Goal: Complete application form

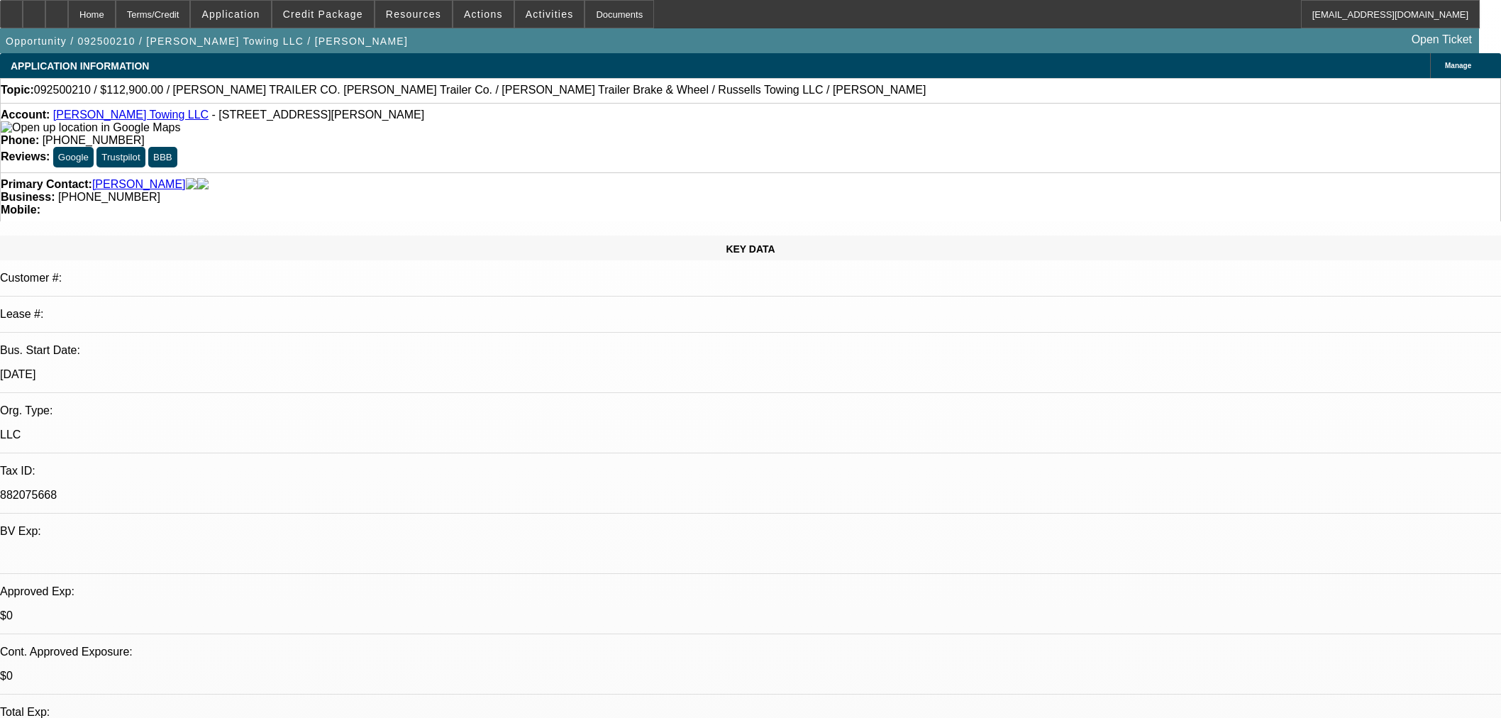
select select "0"
select select "2"
select select "0"
select select "6"
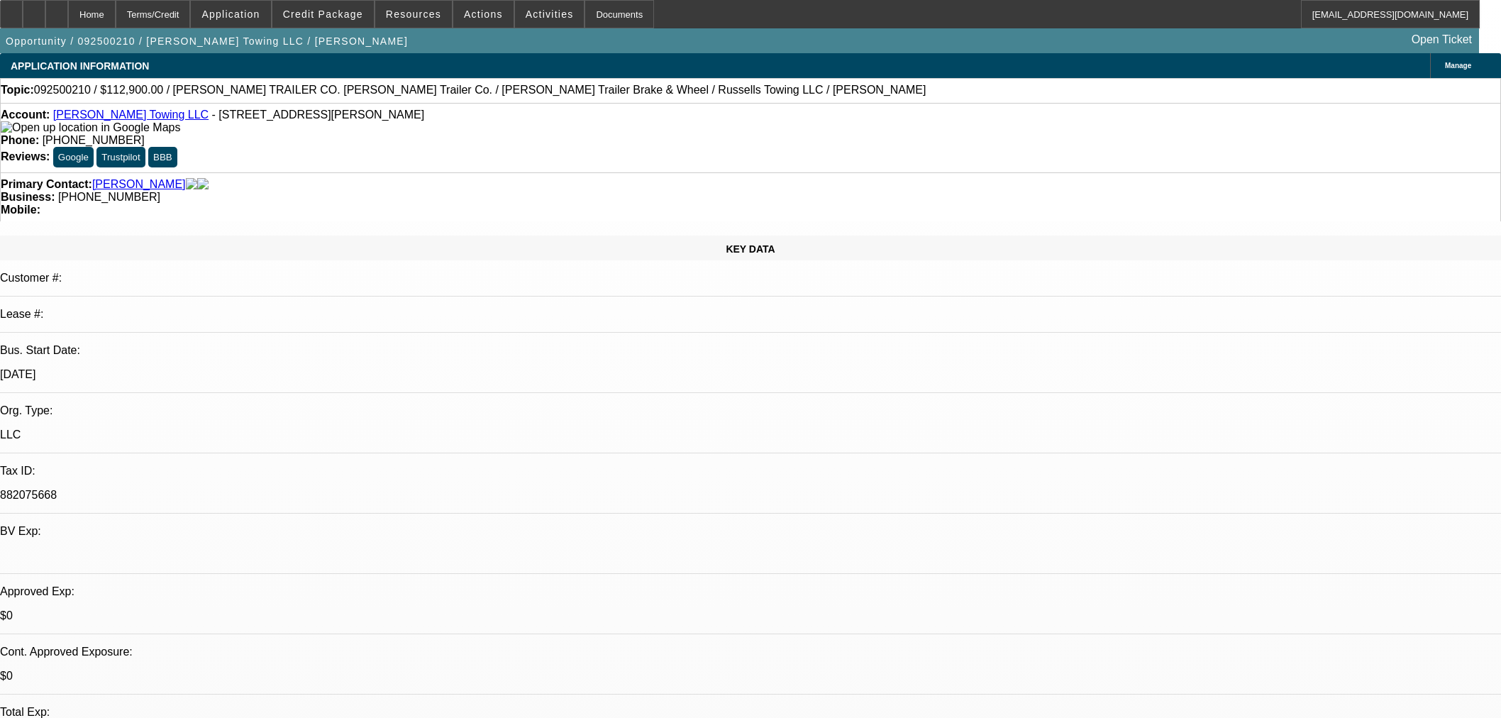
select select "0"
select select "2"
select select "0.1"
select select "4"
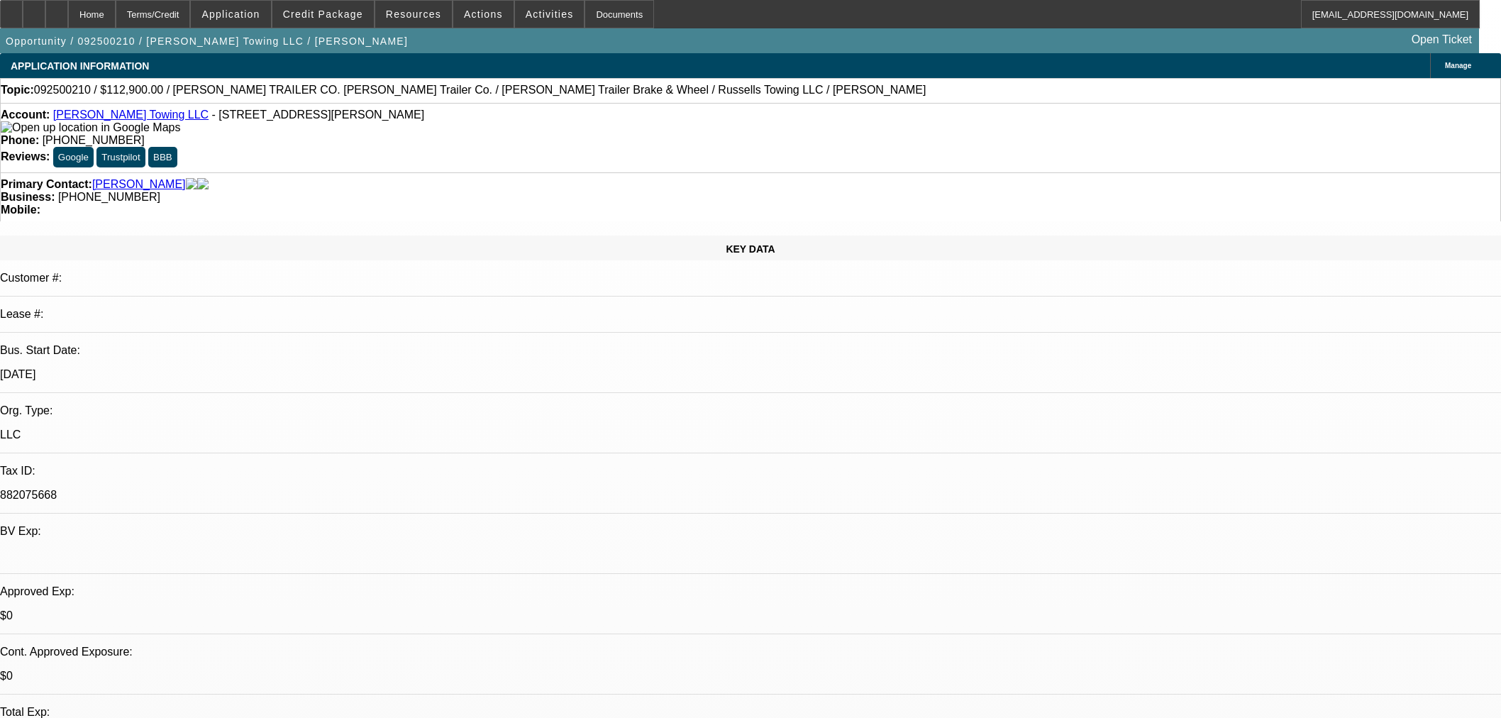
select select "0"
select select "3"
select select "0"
select select "6"
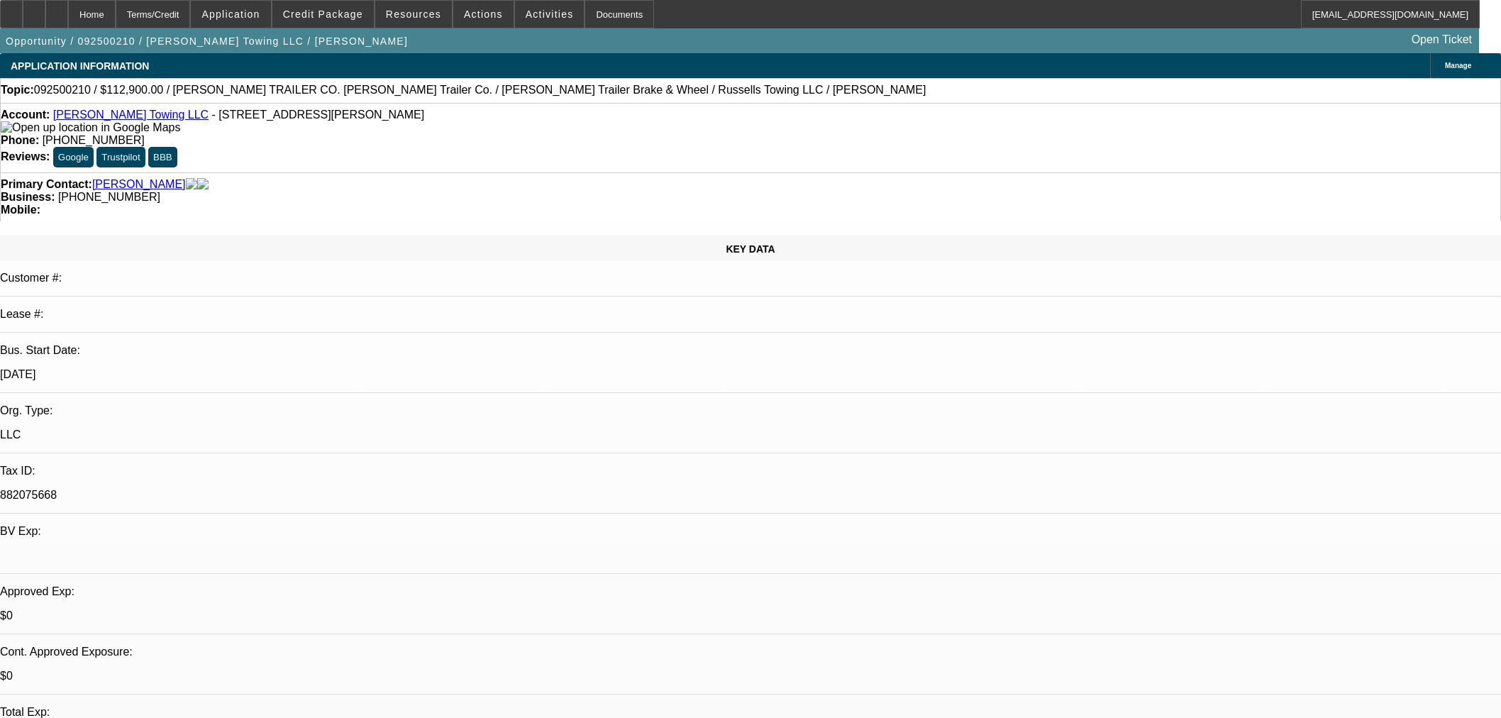
select select "0"
select select "3"
select select "0"
select select "6"
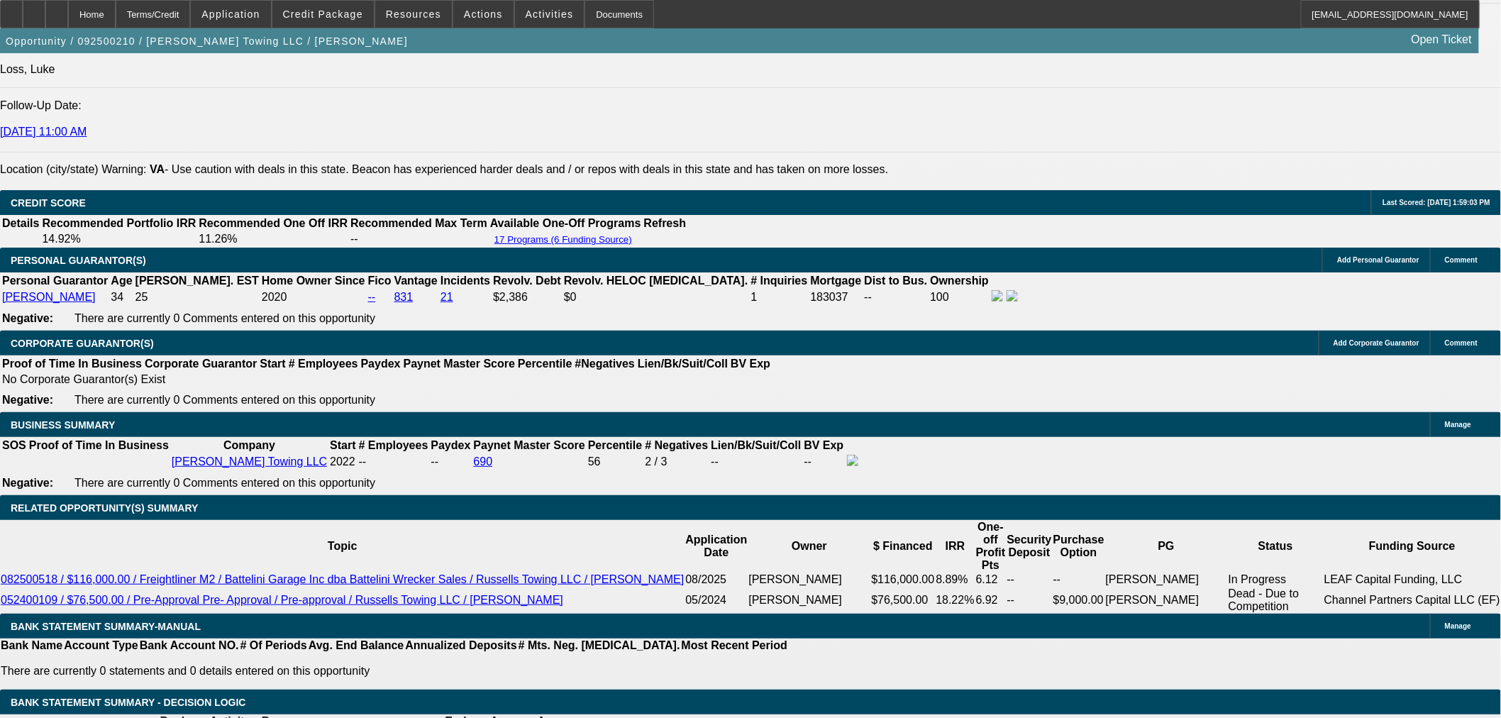
scroll to position [1920, 0]
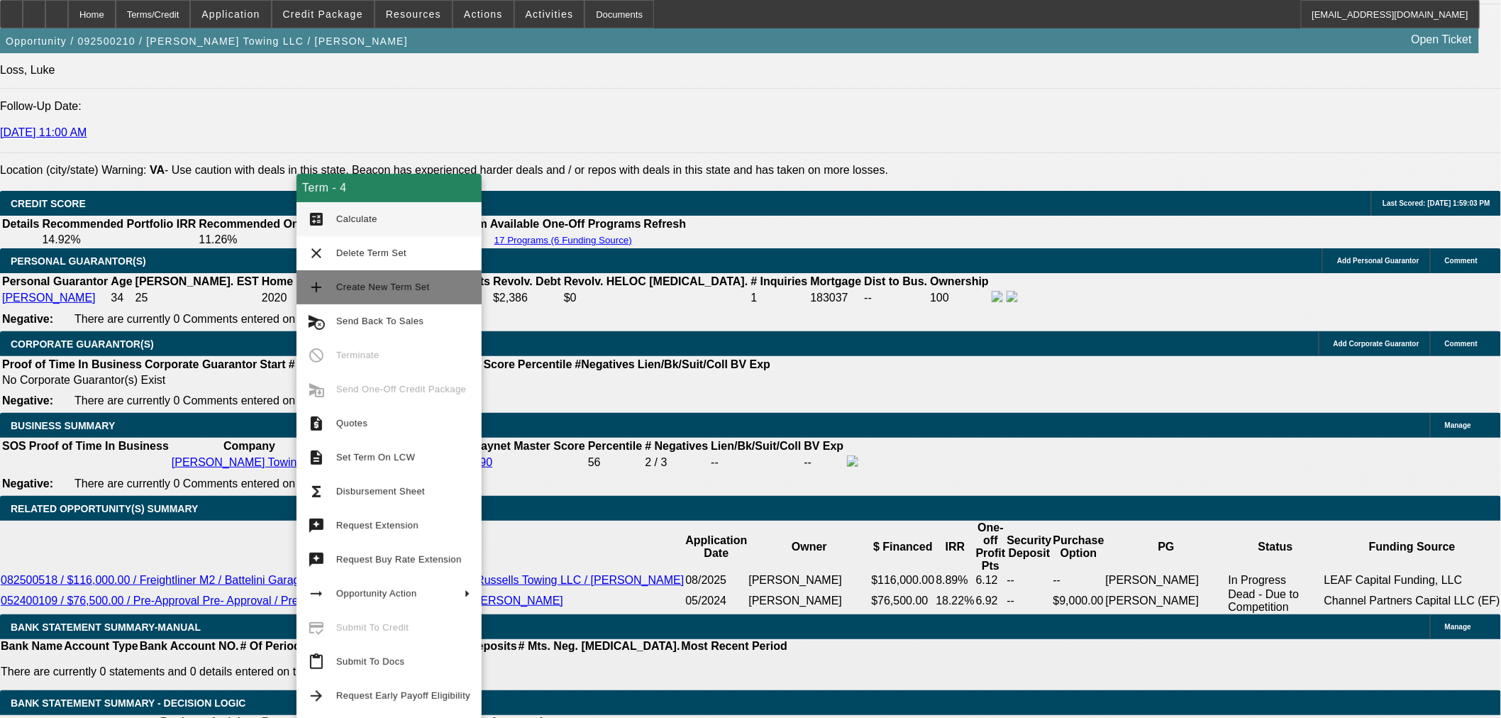
click at [331, 285] on button "add Create New Term Set" at bounding box center [389, 287] width 185 height 34
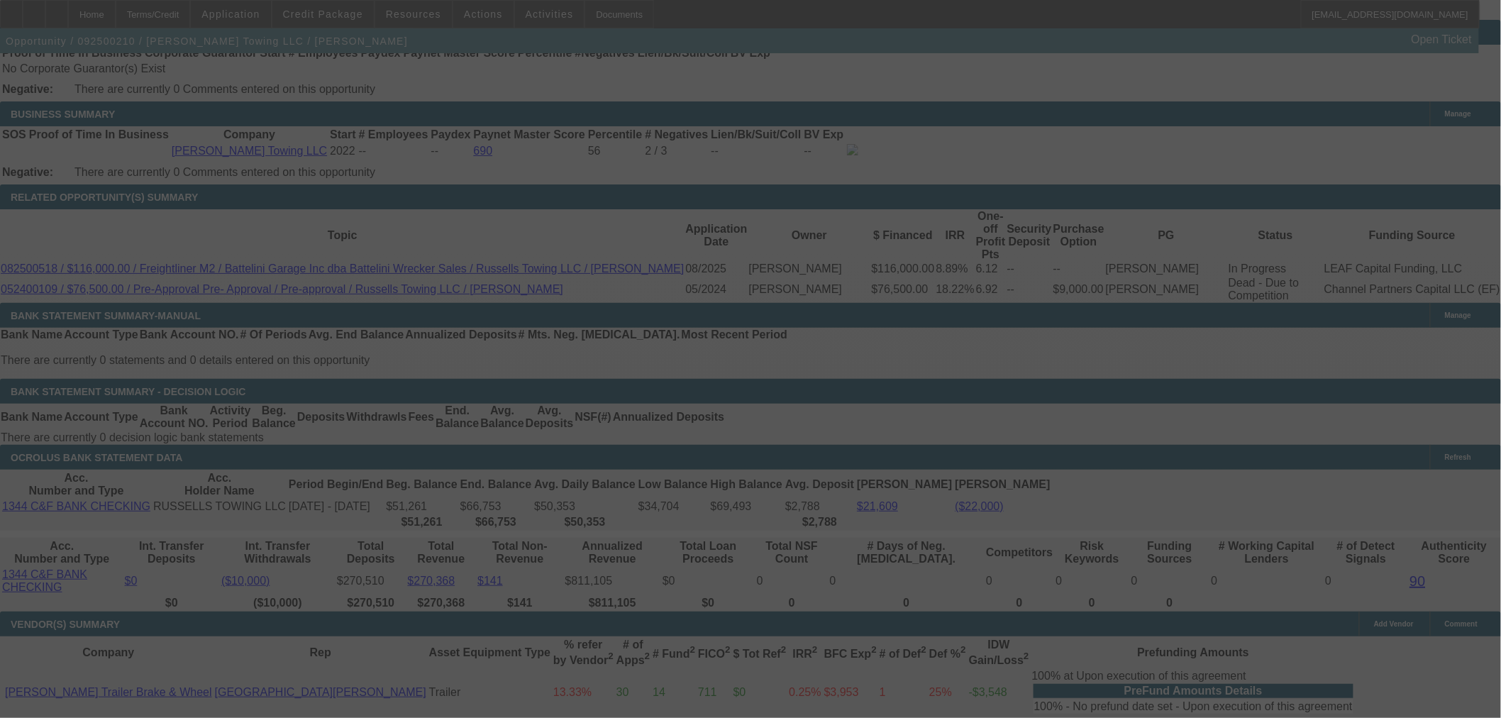
scroll to position [2236, 0]
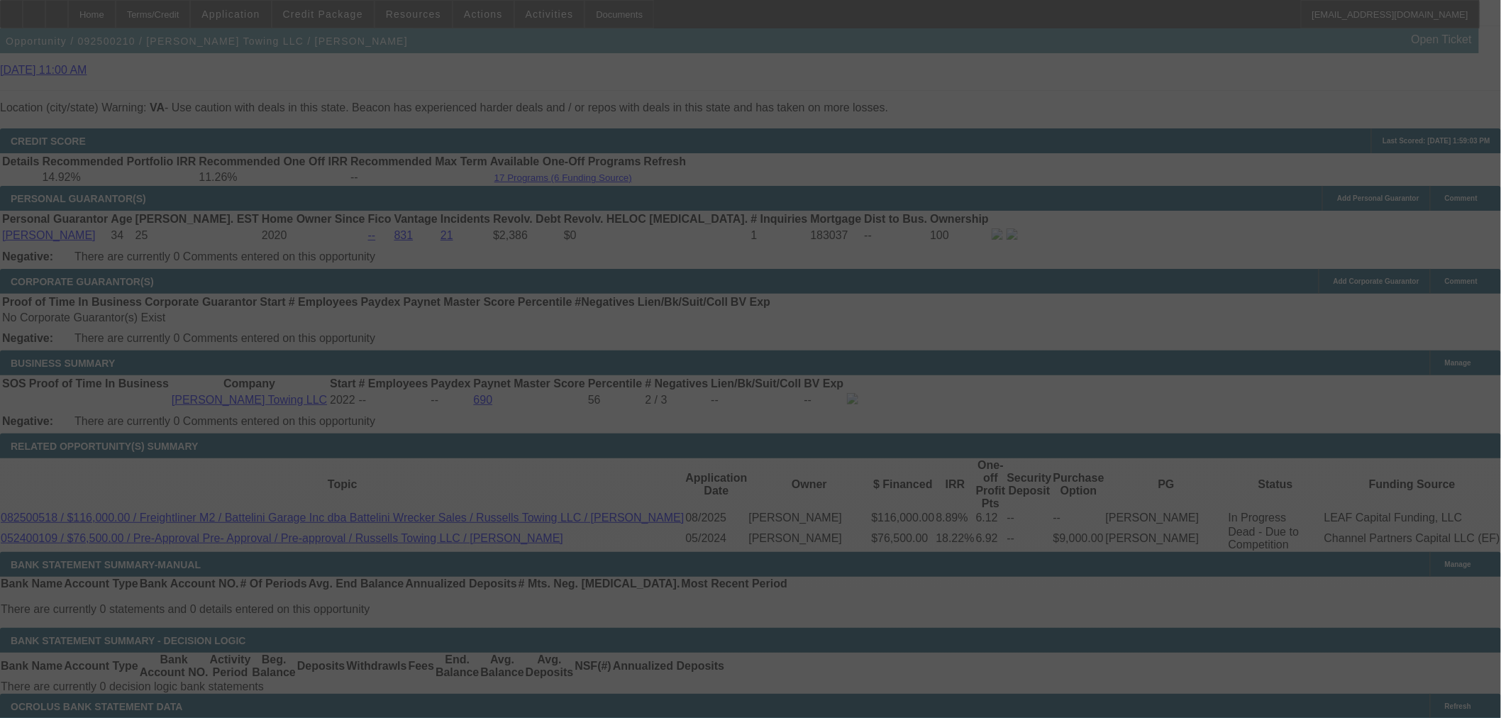
scroll to position [1977, 0]
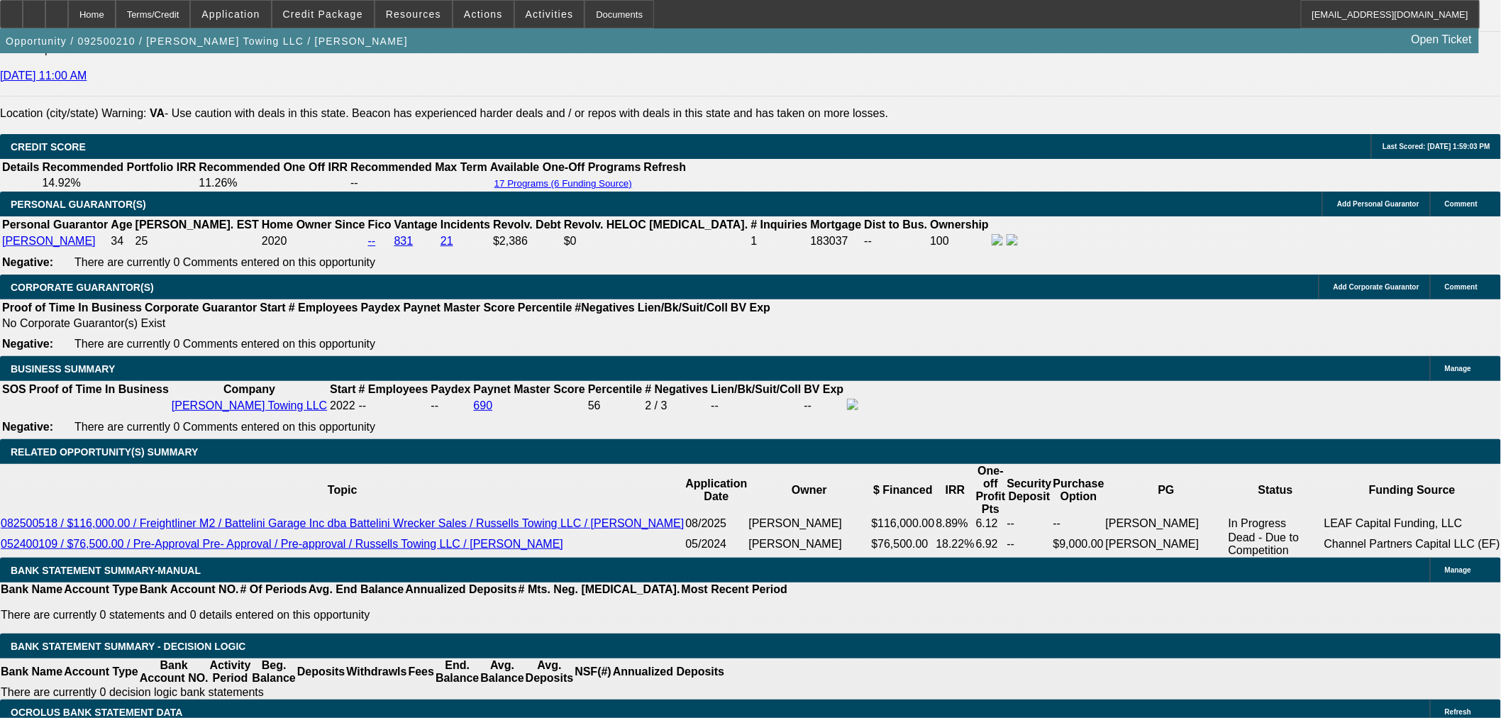
select select "0"
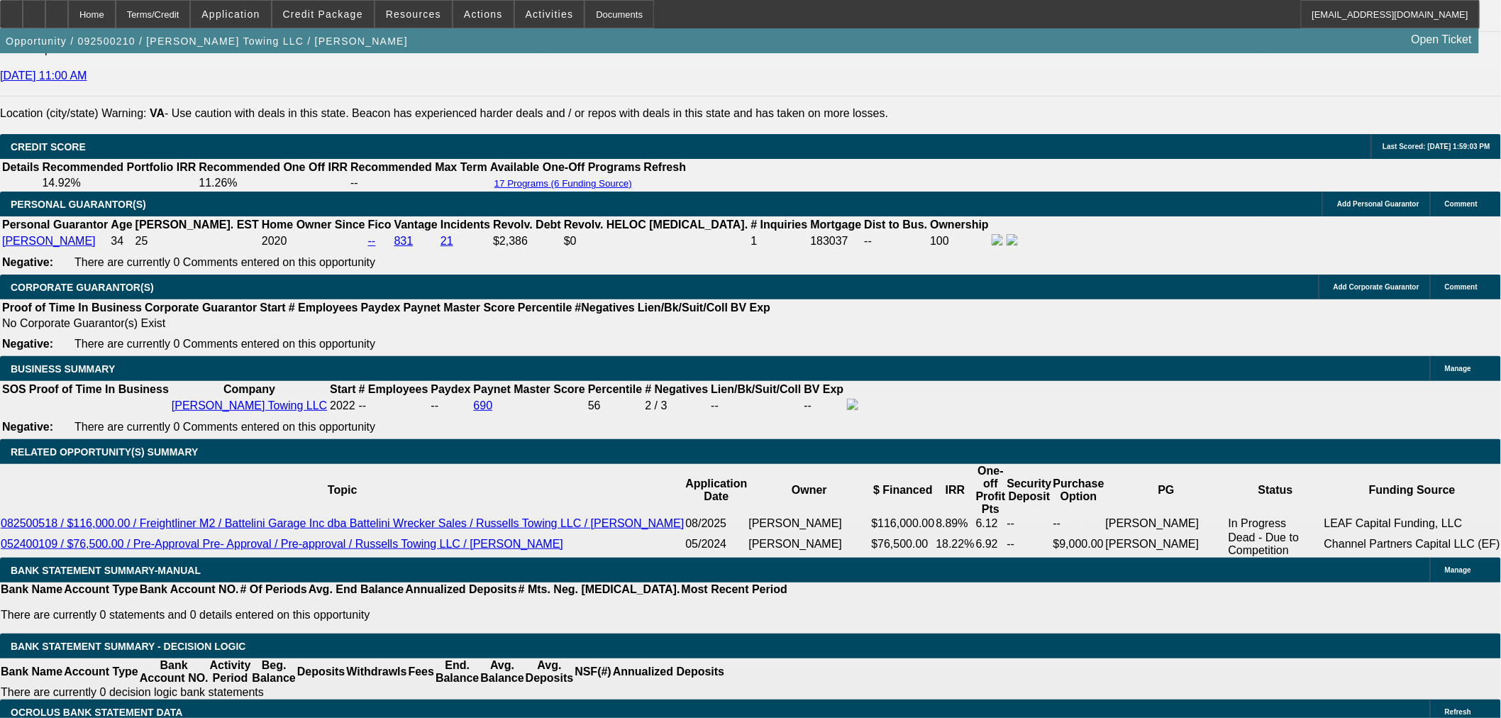
select select "0"
select select "0.1"
select select "0"
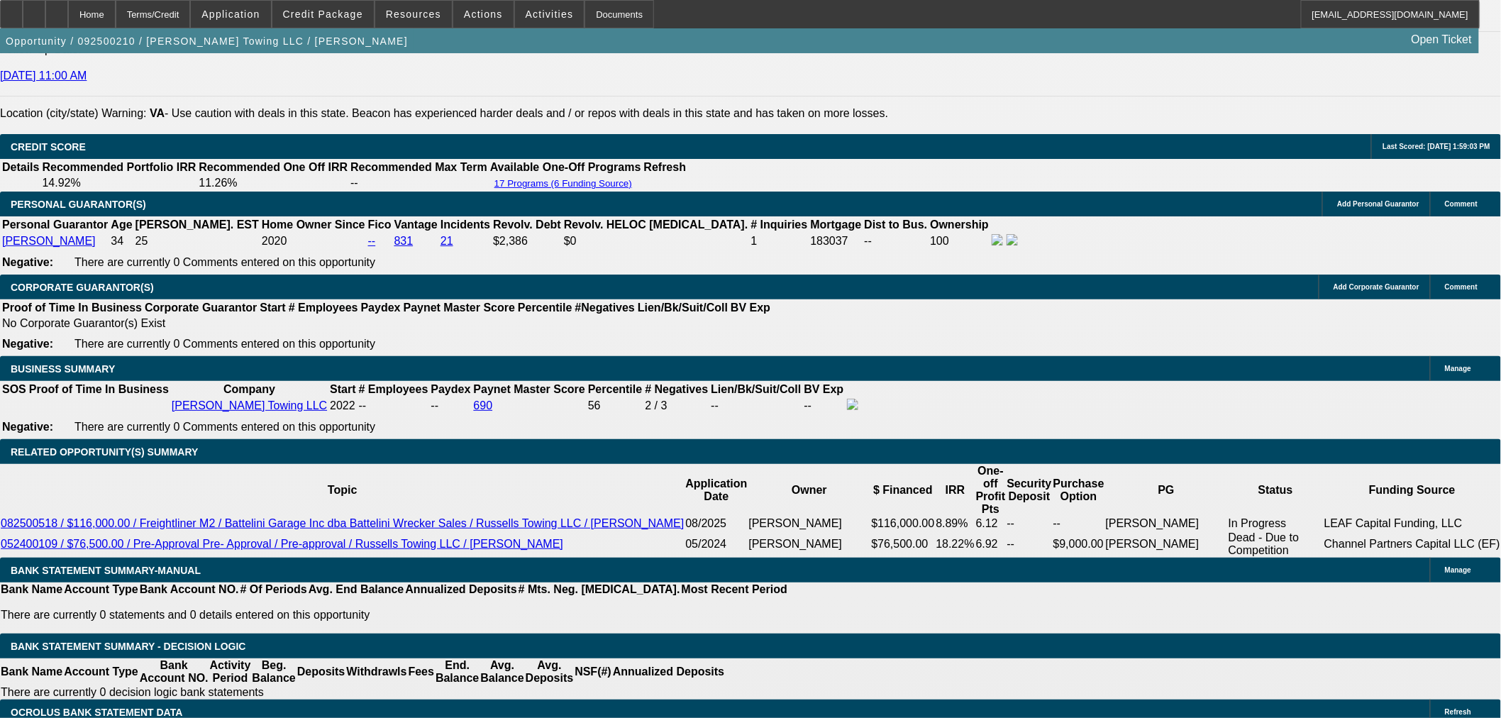
select select "0"
select select "1"
select select "2"
select select "6"
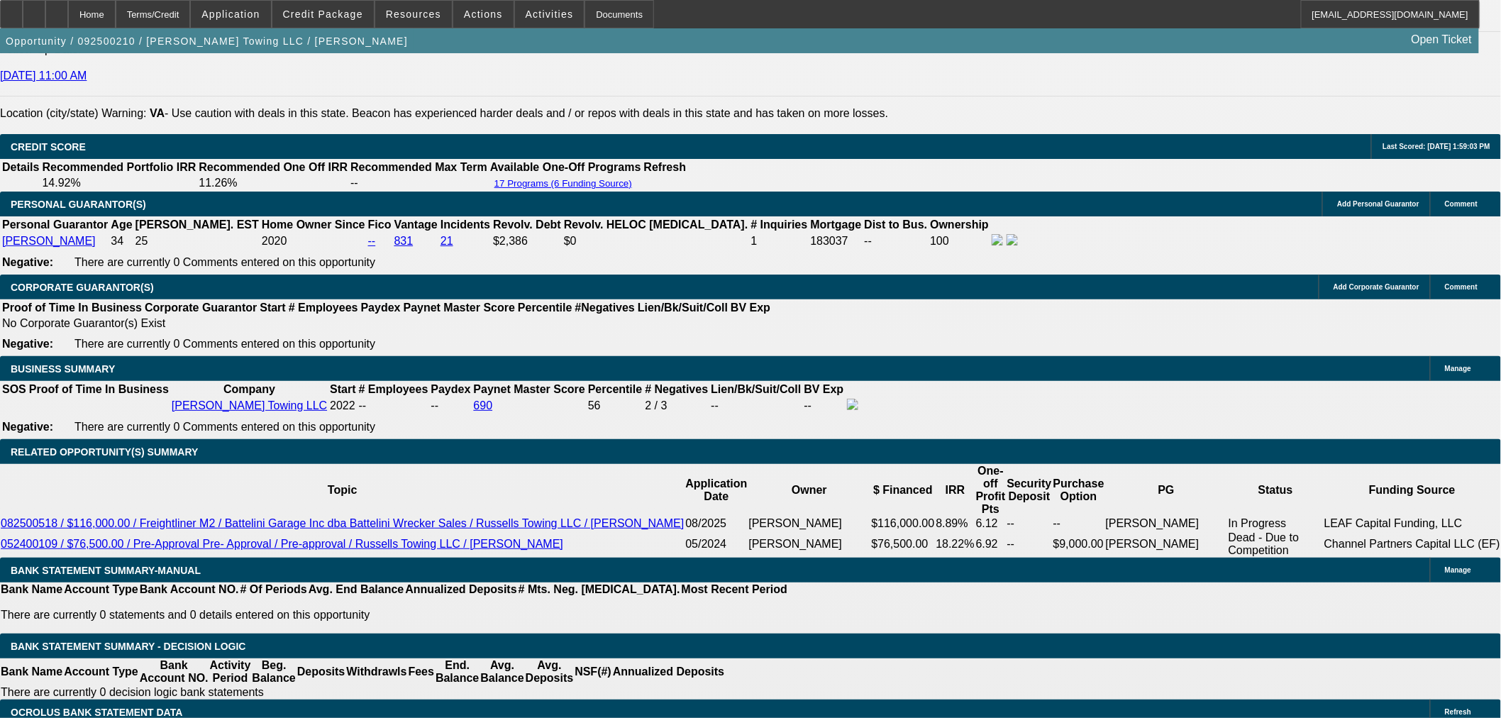
select select "1"
select select "2"
select select "6"
select select "1"
select select "2"
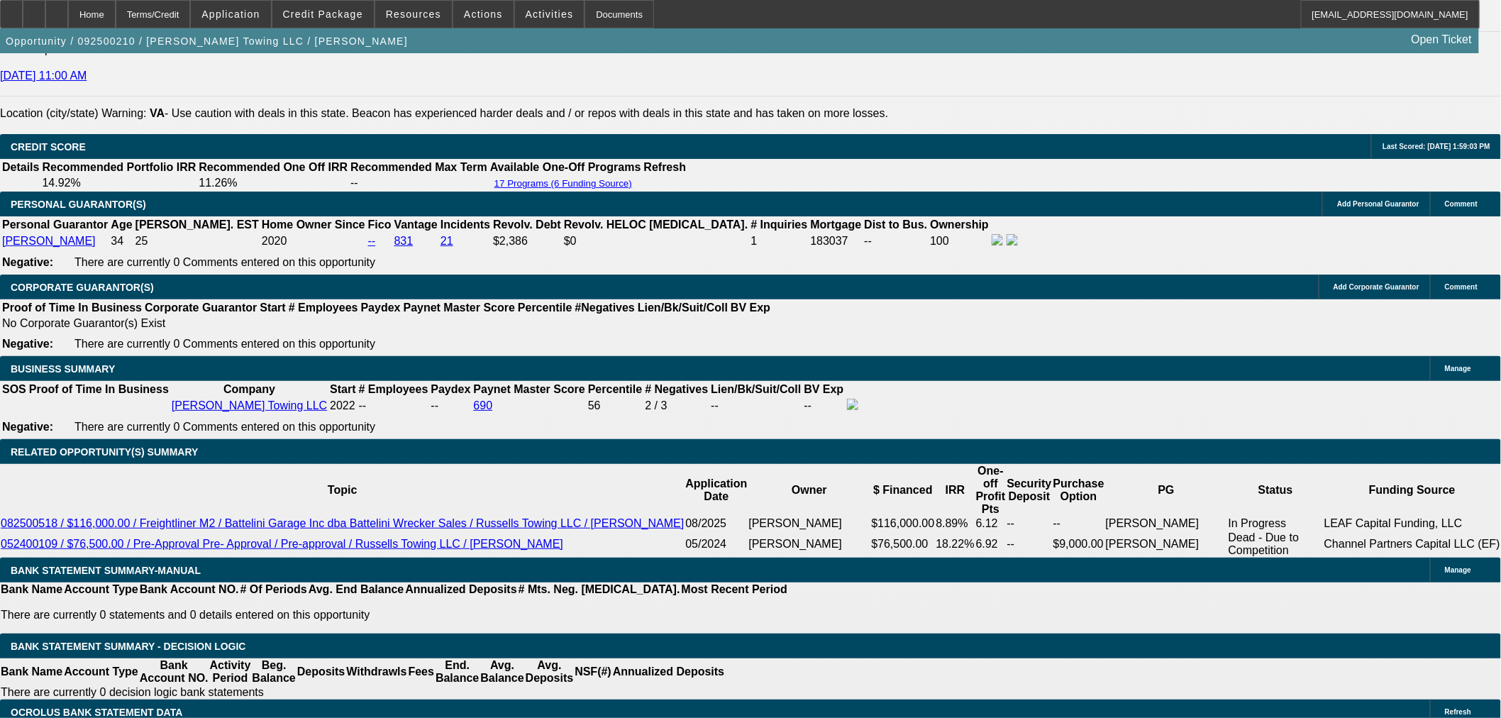
select select "4"
select select "1"
select select "3"
select select "6"
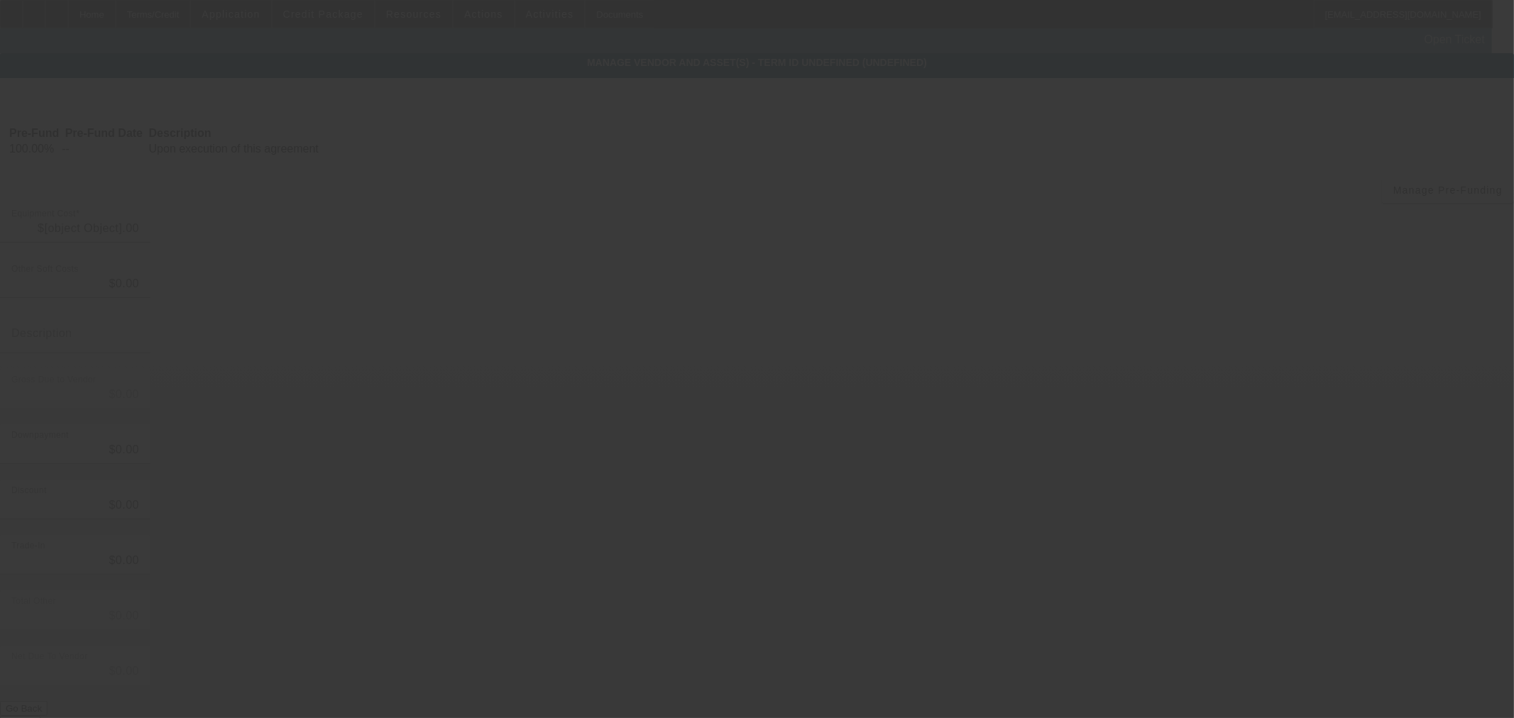
type input "$112,900.00"
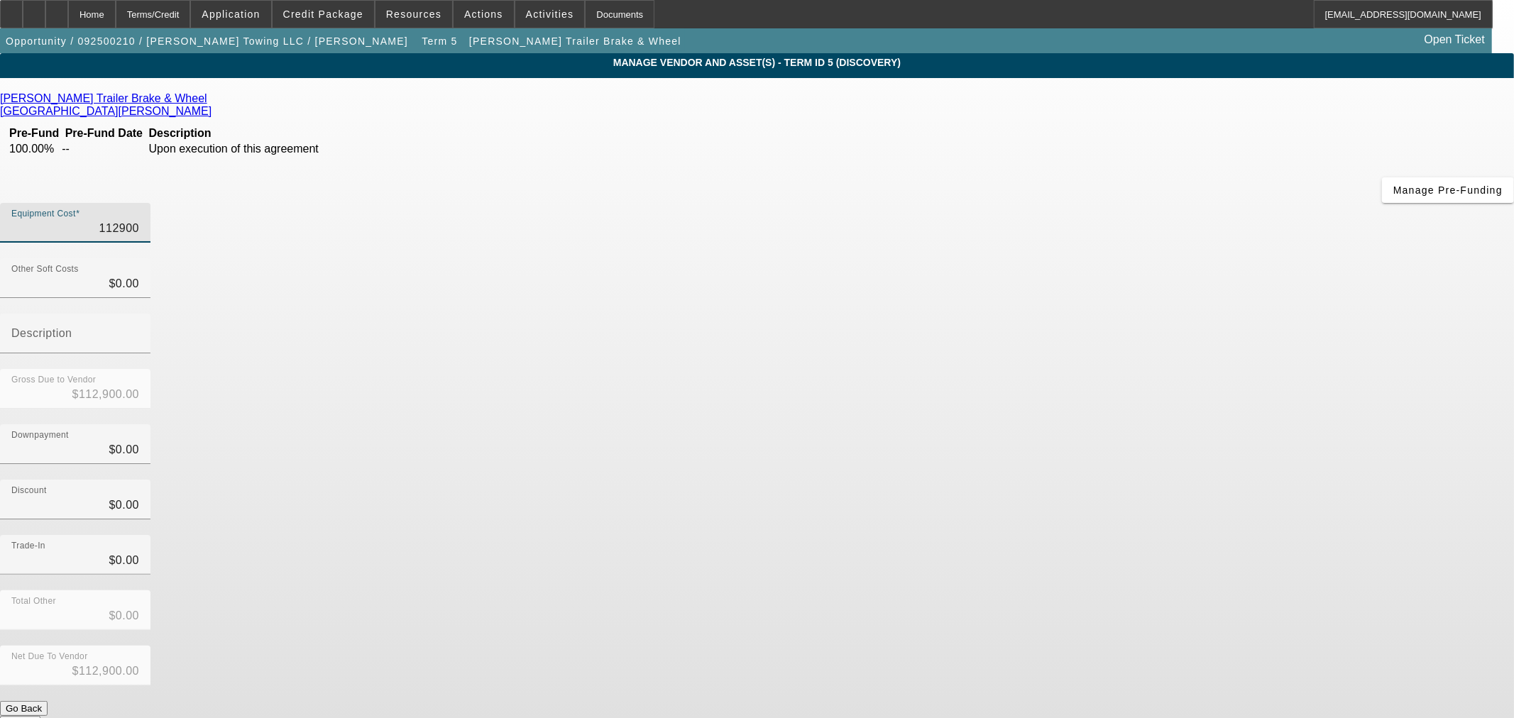
drag, startPoint x: 873, startPoint y: 123, endPoint x: 1111, endPoint y: 121, distance: 237.7
click at [1111, 203] on div "Equipment Cost 112900" at bounding box center [757, 230] width 1514 height 55
type input "1"
type input "$1.00"
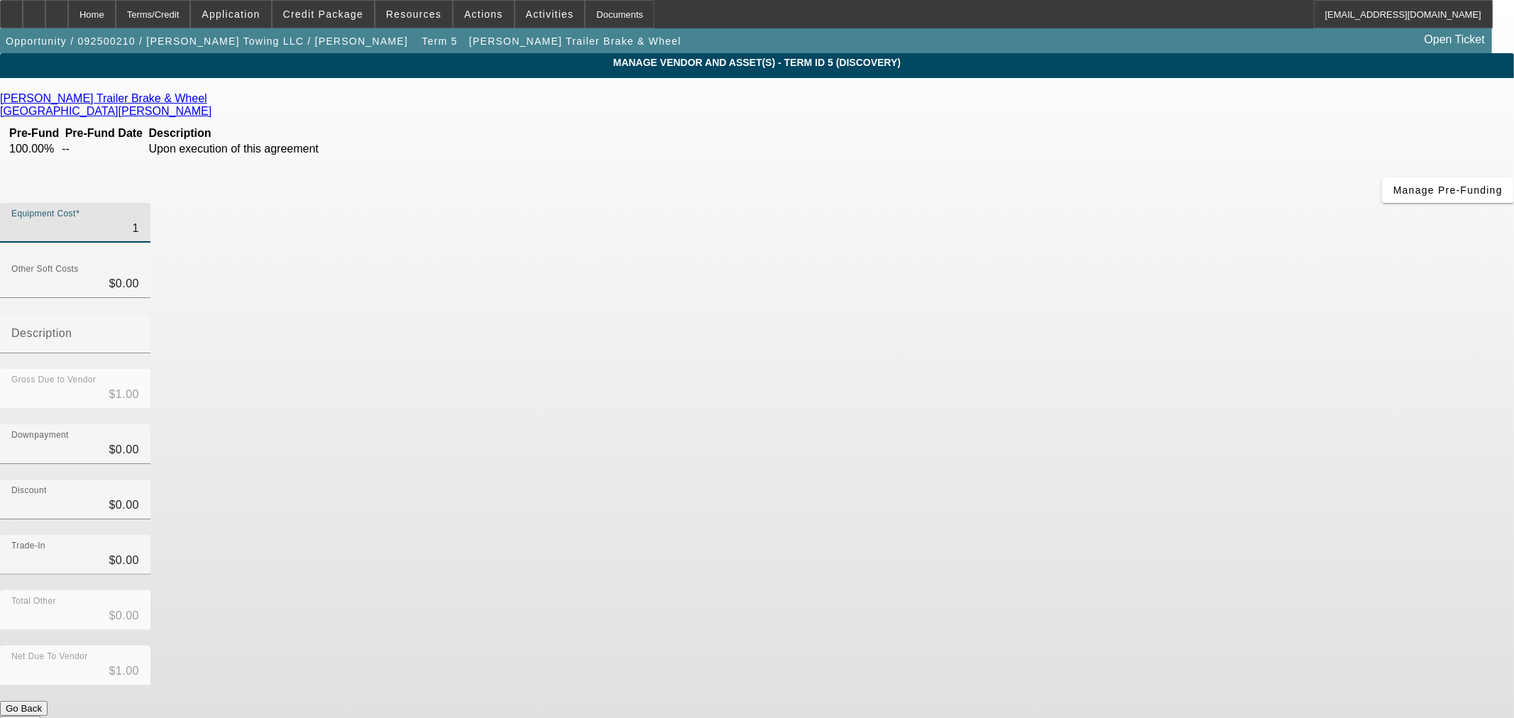
type input "11"
type input "$11.00"
type input "110"
type input "$110.00"
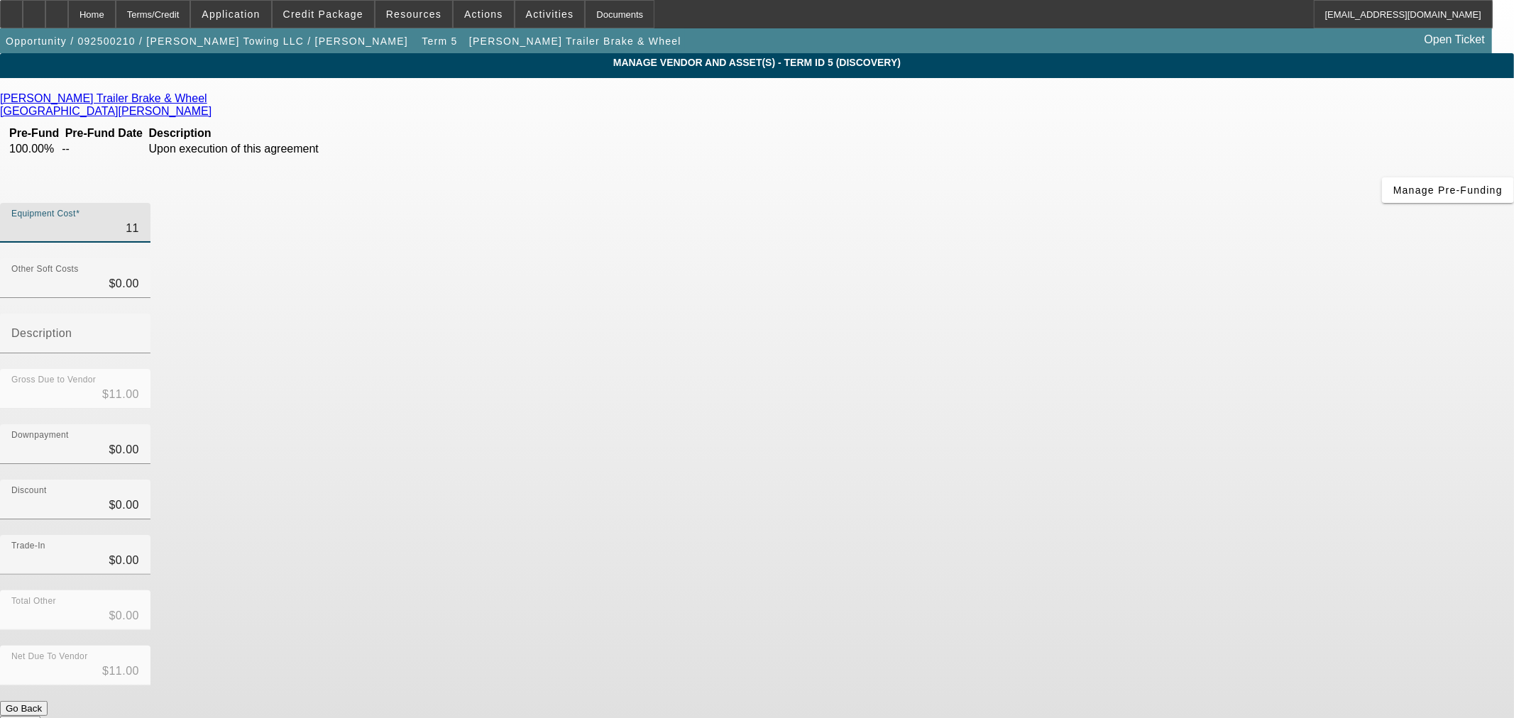
type input "$110.00"
type input "1100"
type input "$1,100.00"
type input "11000"
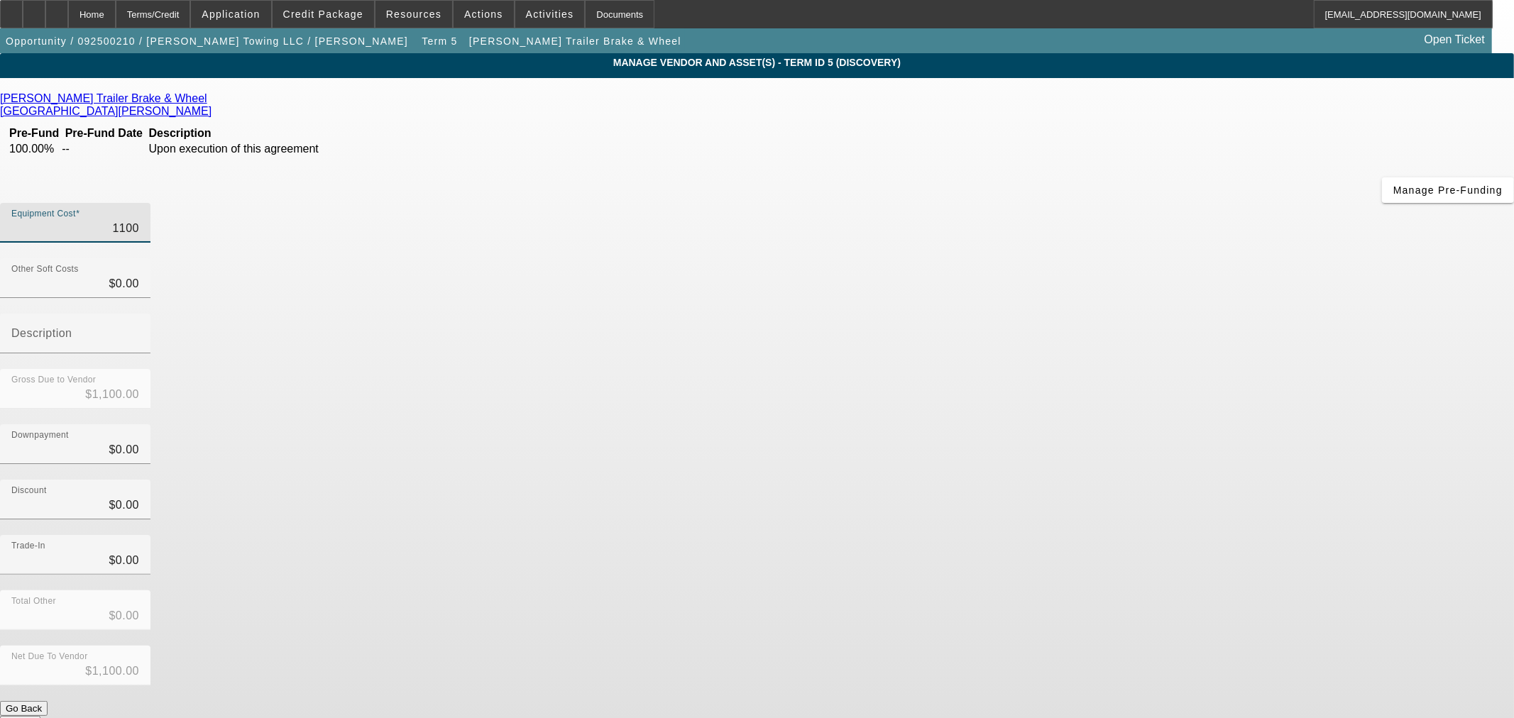
type input "$11,000.00"
type input "110000"
type input "$110,000.00"
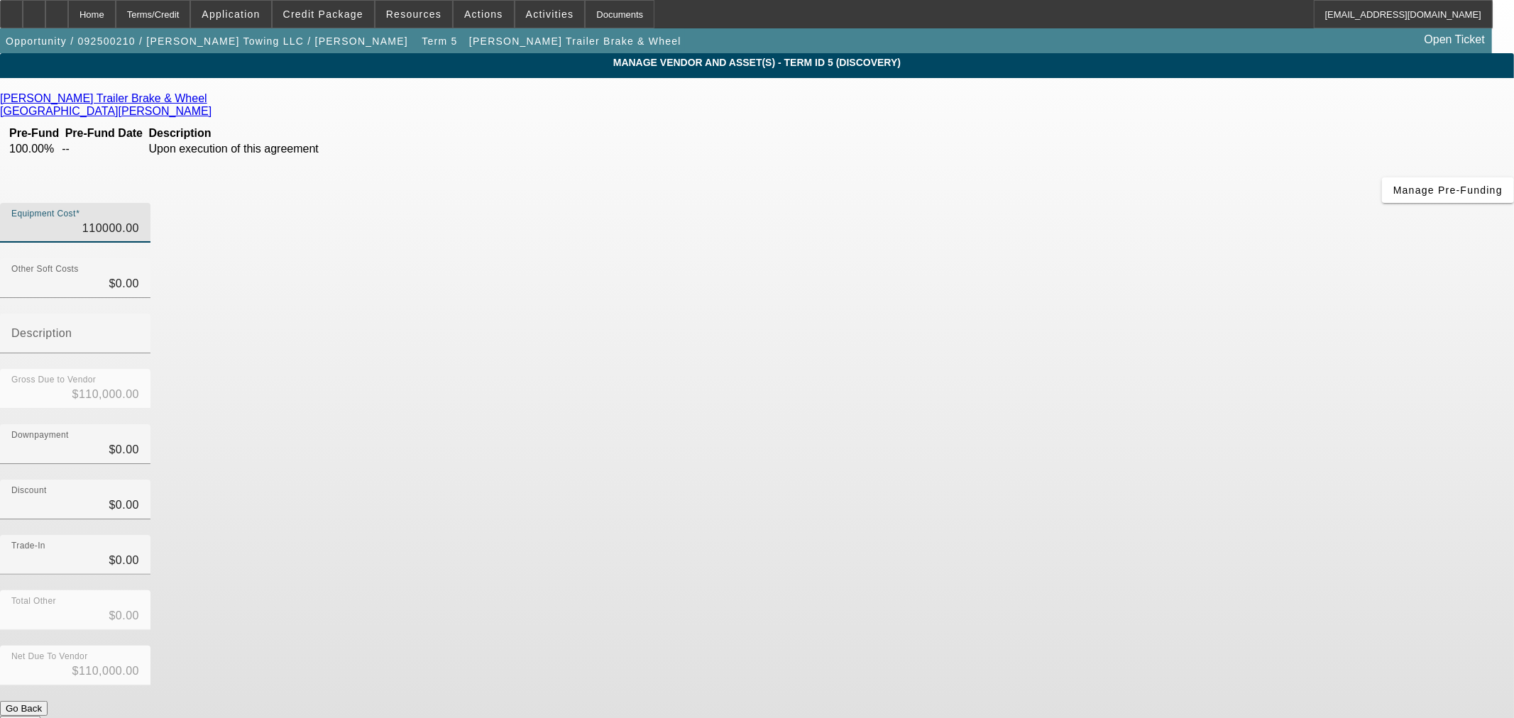
type input "$110,000.00"
click at [1088, 480] on div "Discount $0.00" at bounding box center [757, 507] width 1514 height 55
click at [40, 716] on button "Submit" at bounding box center [20, 723] width 40 height 15
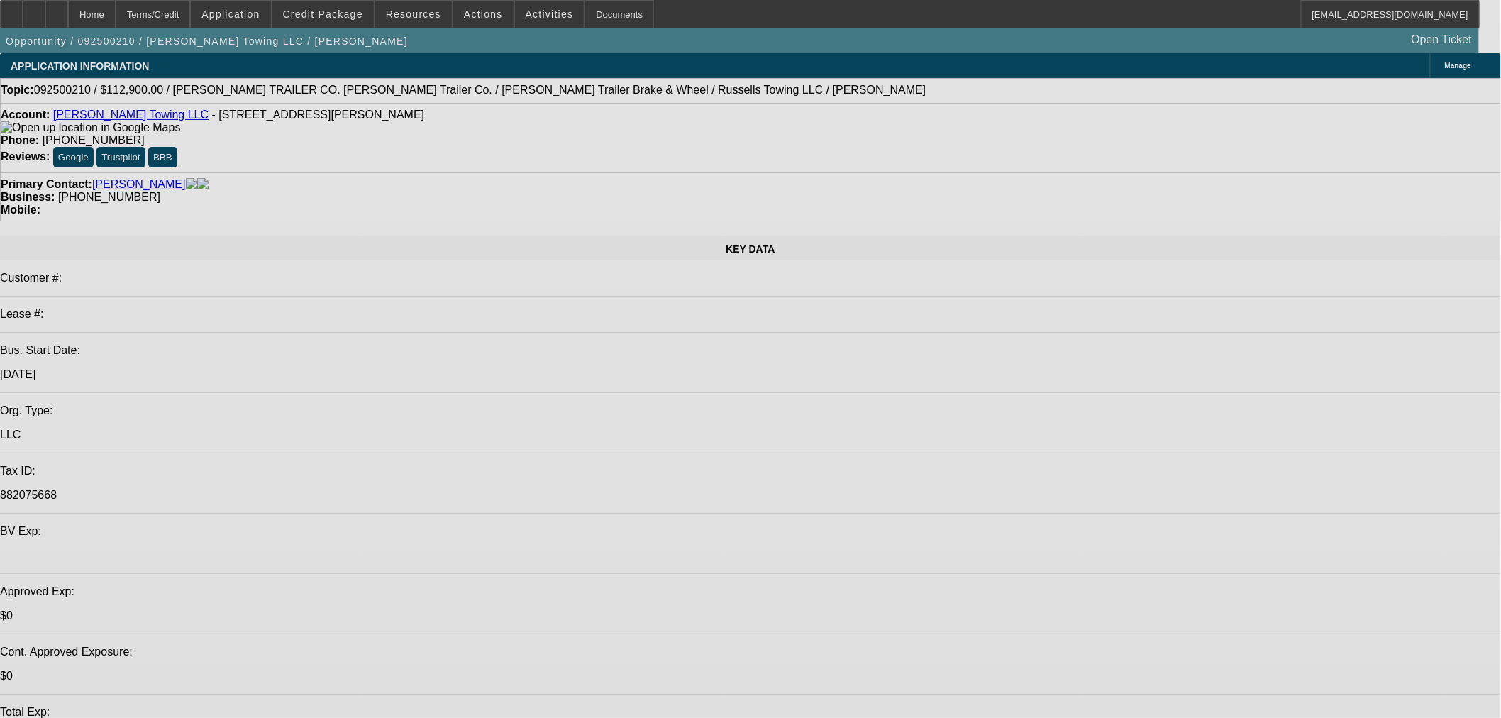
select select "0"
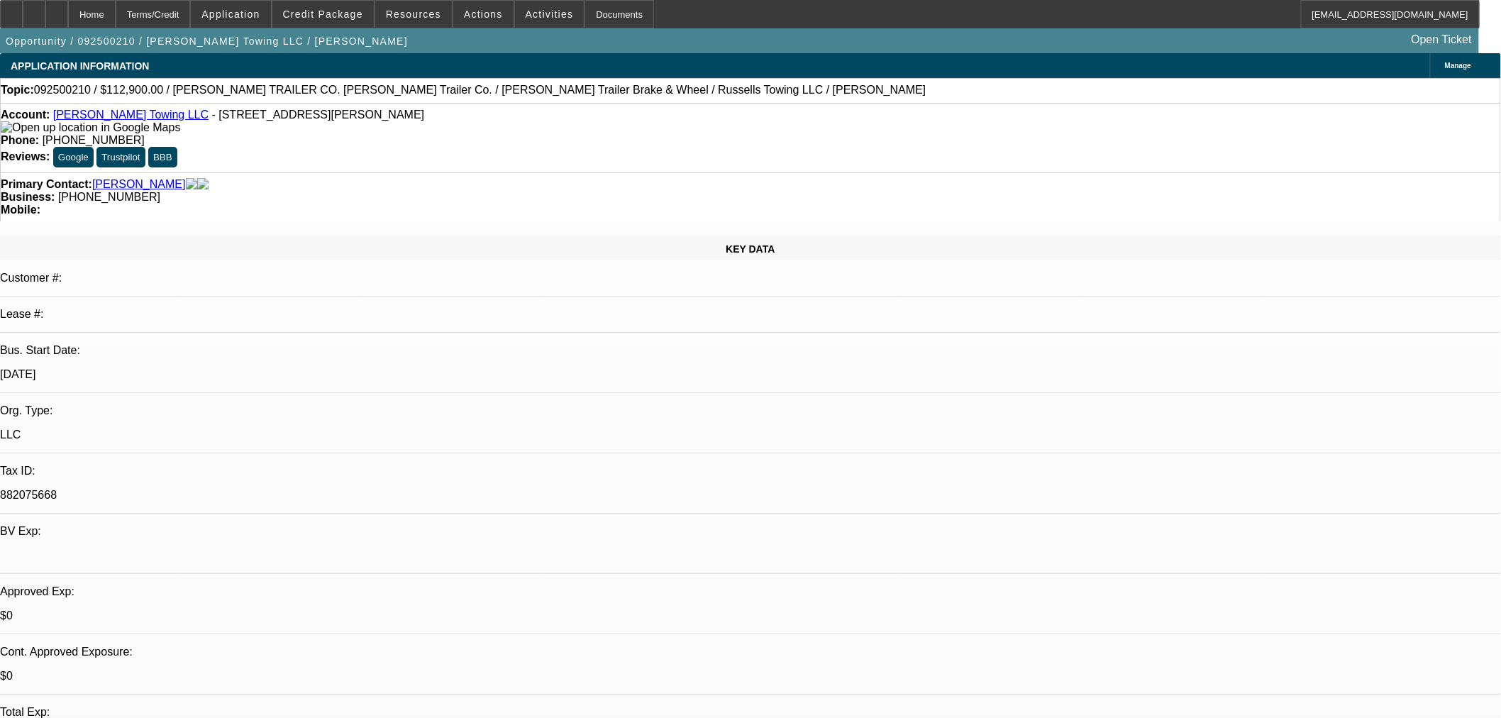
select select "2"
select select "0"
select select "6"
select select "0"
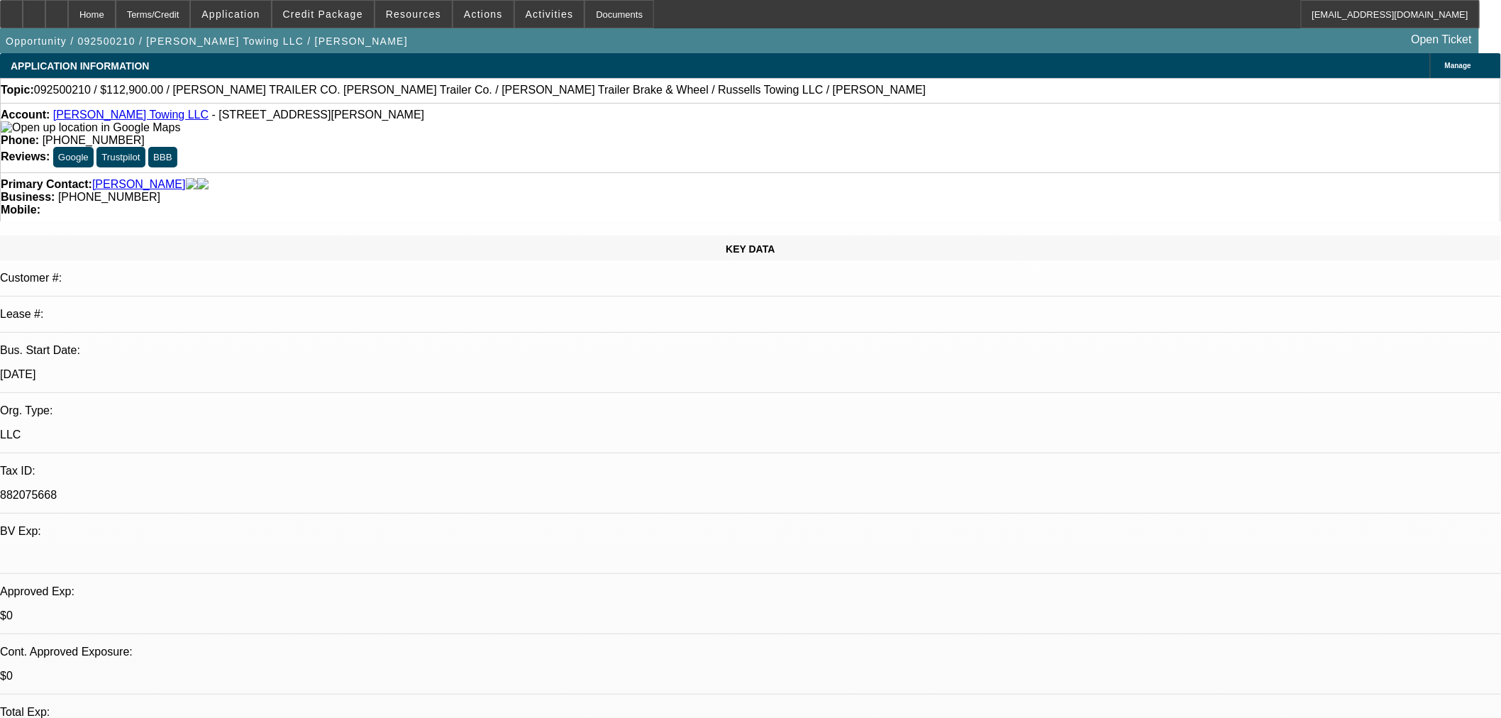
select select "2"
select select "0"
select select "6"
select select "0"
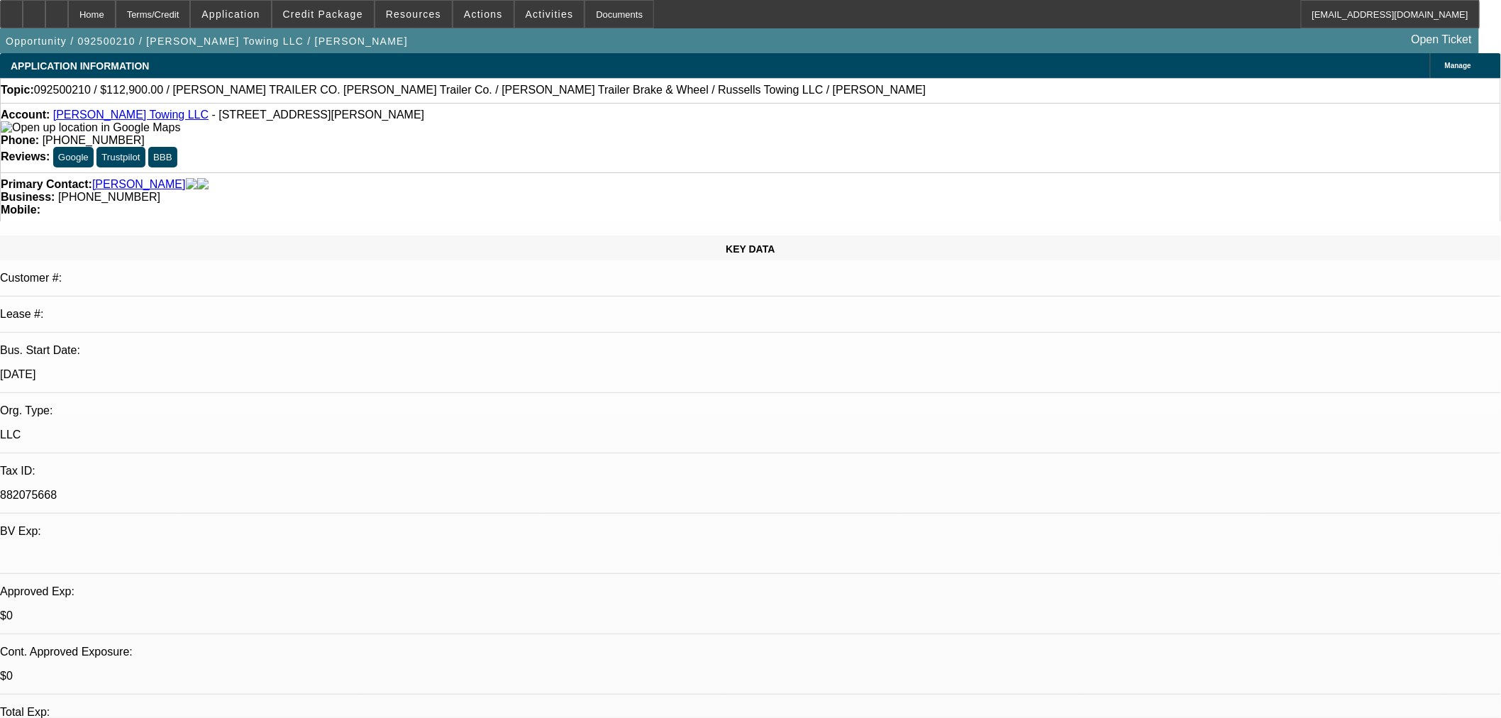
select select "2"
select select "0.1"
select select "4"
select select "0"
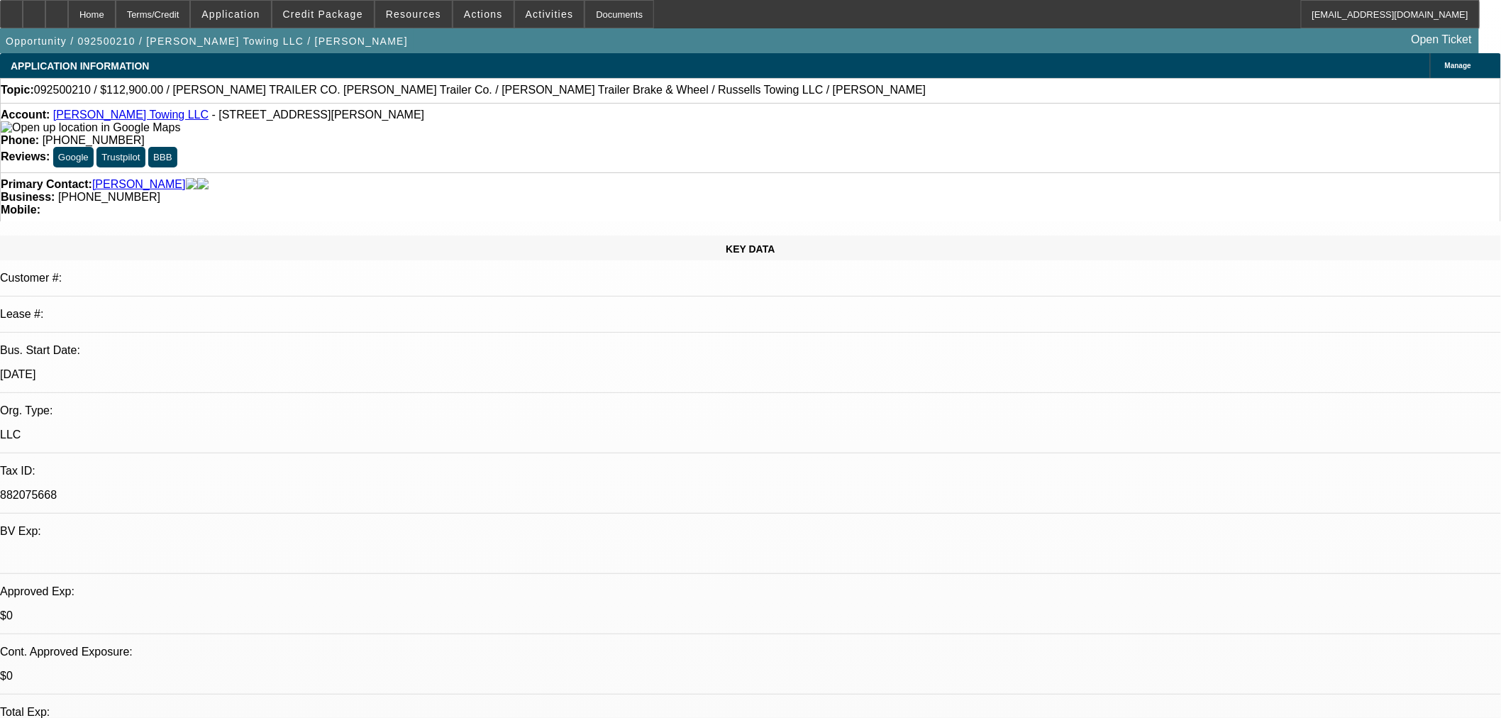
select select "3"
select select "0"
select select "6"
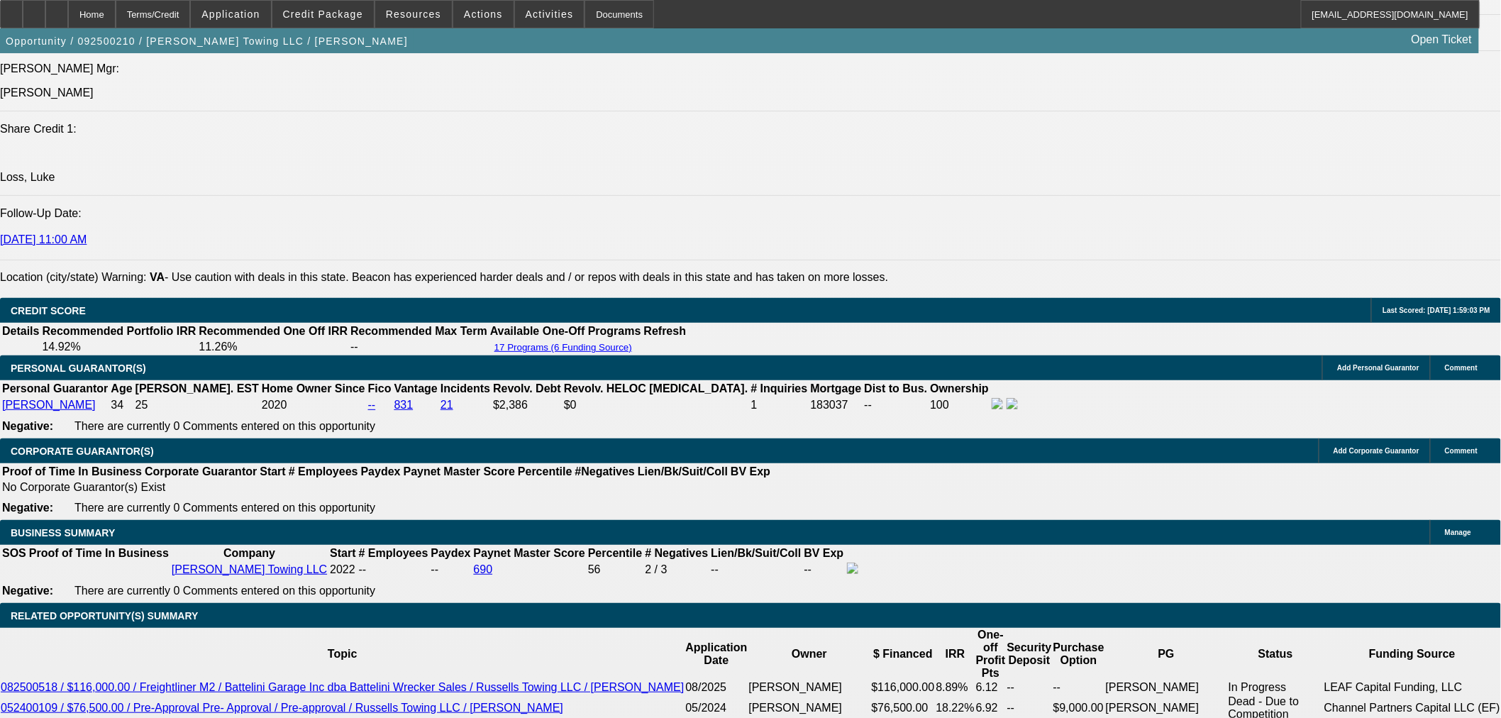
scroll to position [2207, 0]
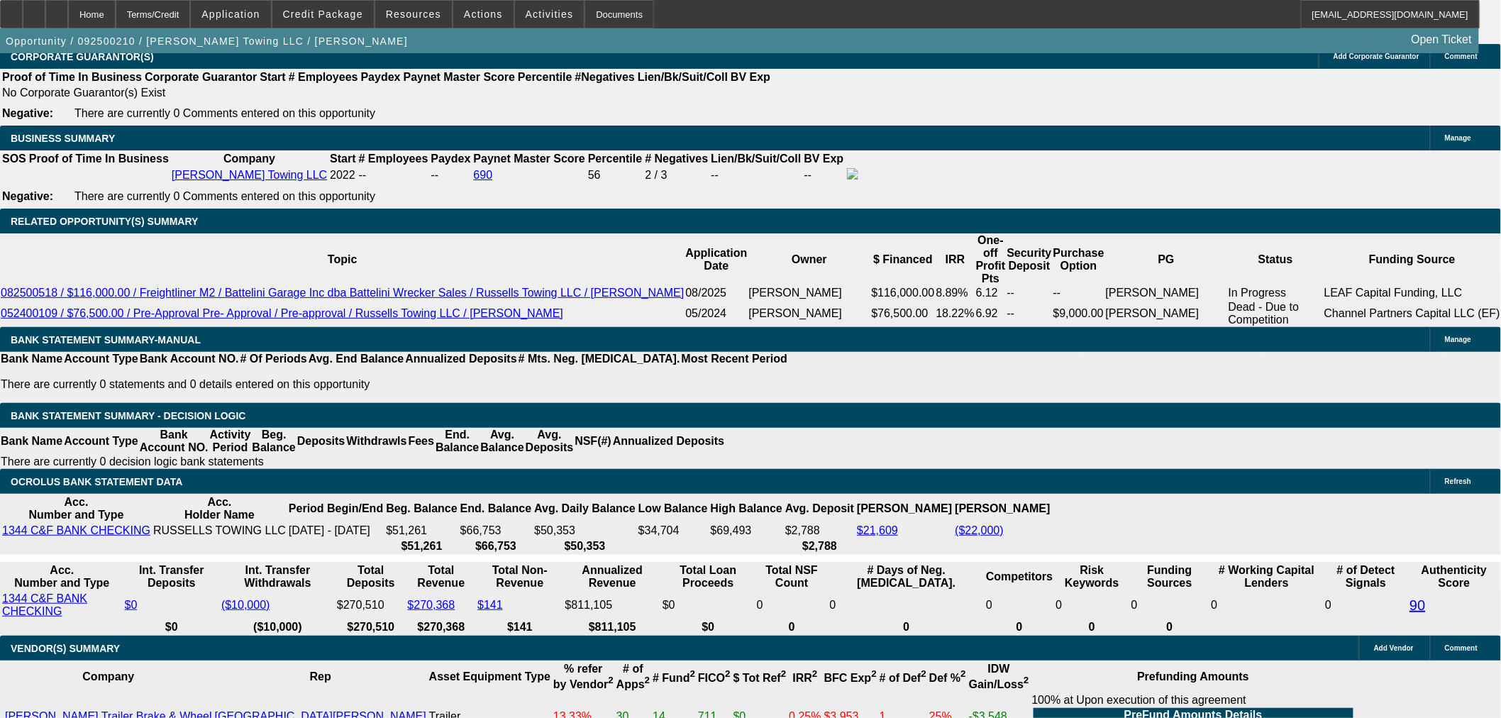
drag, startPoint x: 294, startPoint y: 239, endPoint x: 329, endPoint y: 235, distance: 35.0
type input "UNKNOWN"
type input "60"
type input "$2,424.71"
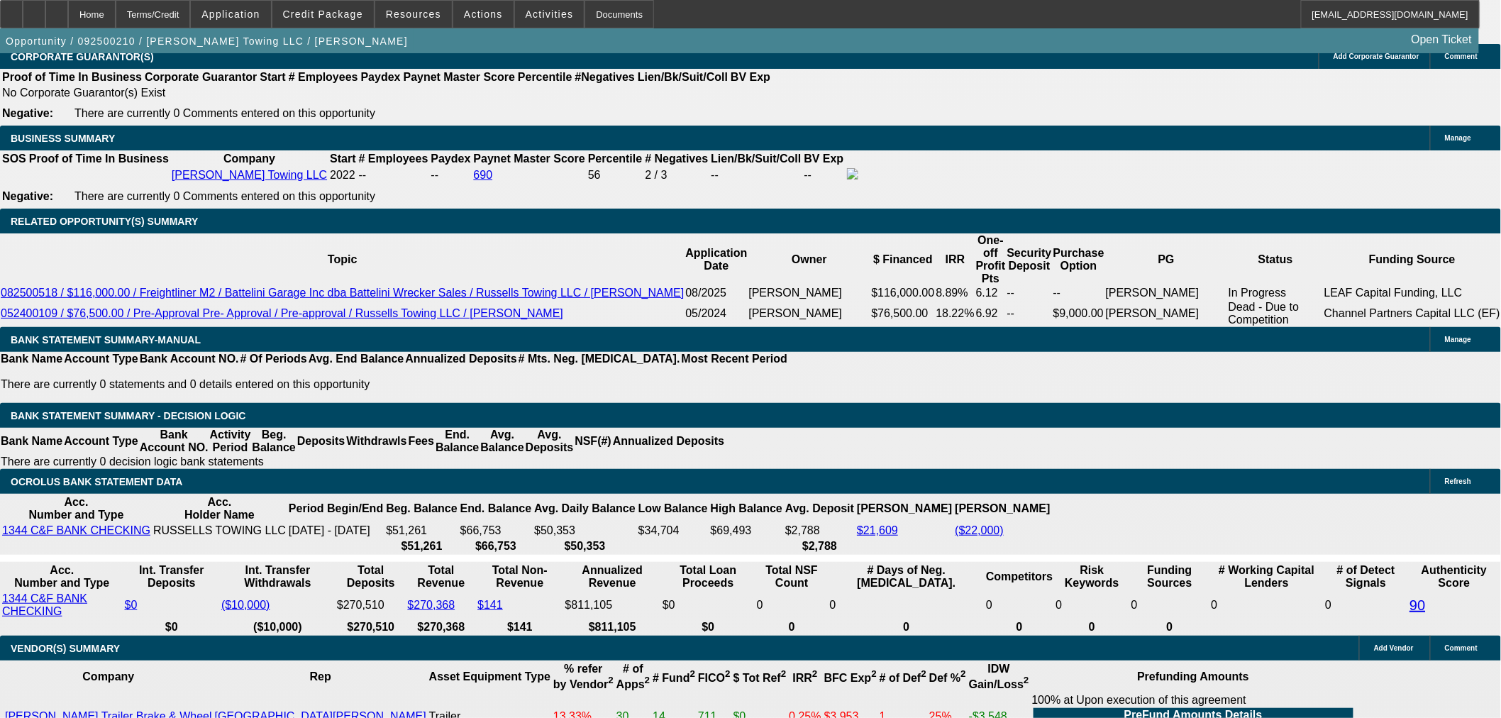
type input "60"
drag, startPoint x: 389, startPoint y: 229, endPoint x: 435, endPoint y: 227, distance: 46.2
type input "1"
type input "$1,880.31"
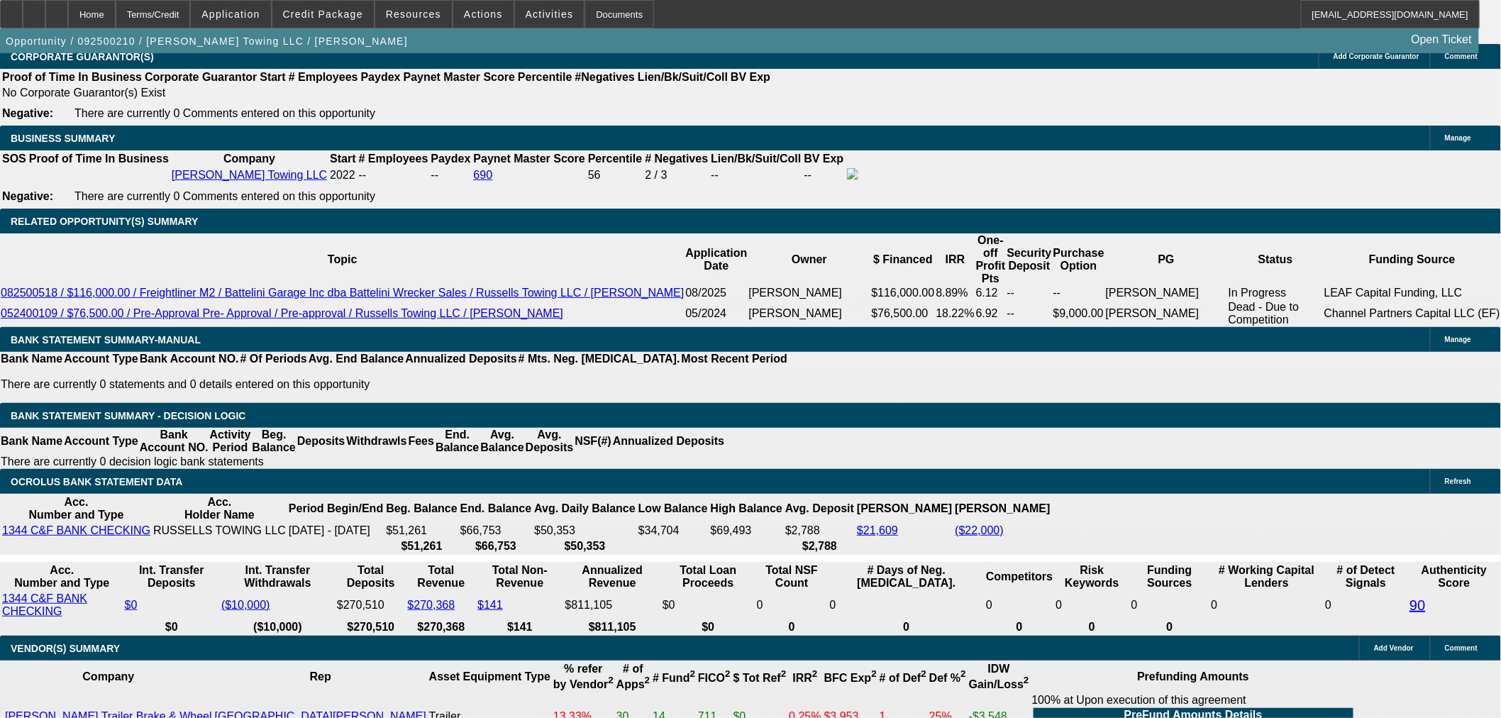
drag, startPoint x: 359, startPoint y: 240, endPoint x: 384, endPoint y: 238, distance: 24.9
type input "1"
drag, startPoint x: 221, startPoint y: 237, endPoint x: 336, endPoint y: 236, distance: 115.7
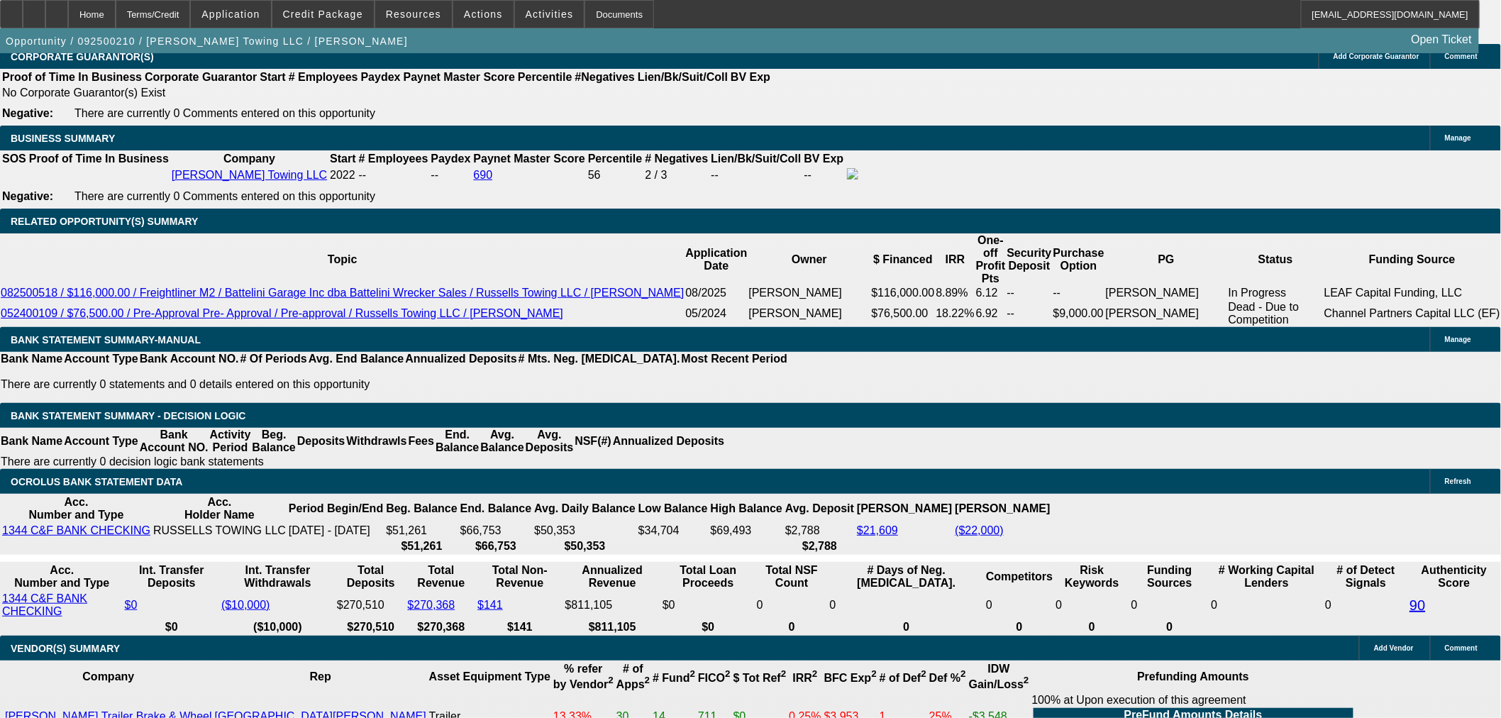
type input "21"
type input "2195"
type input "7.3"
type input "$2,195.00"
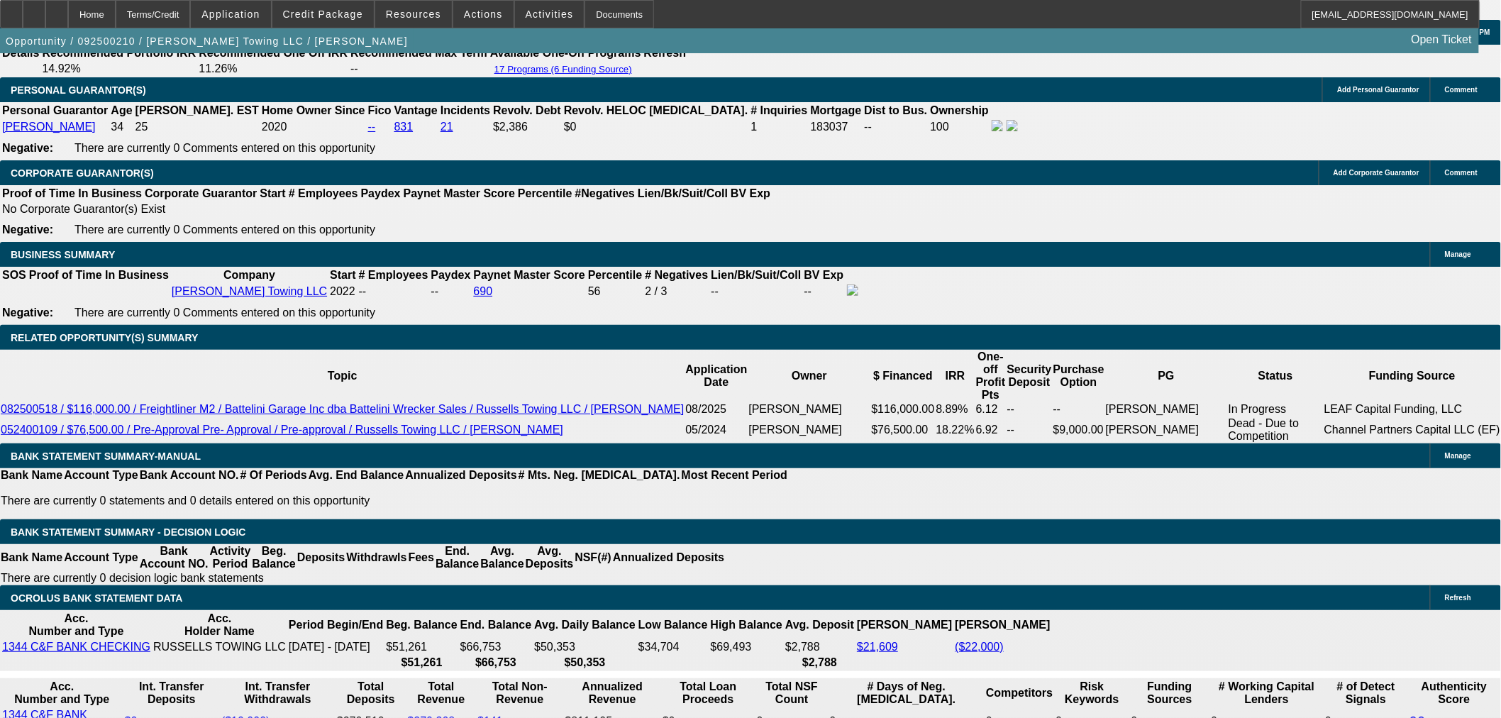
scroll to position [1813, 0]
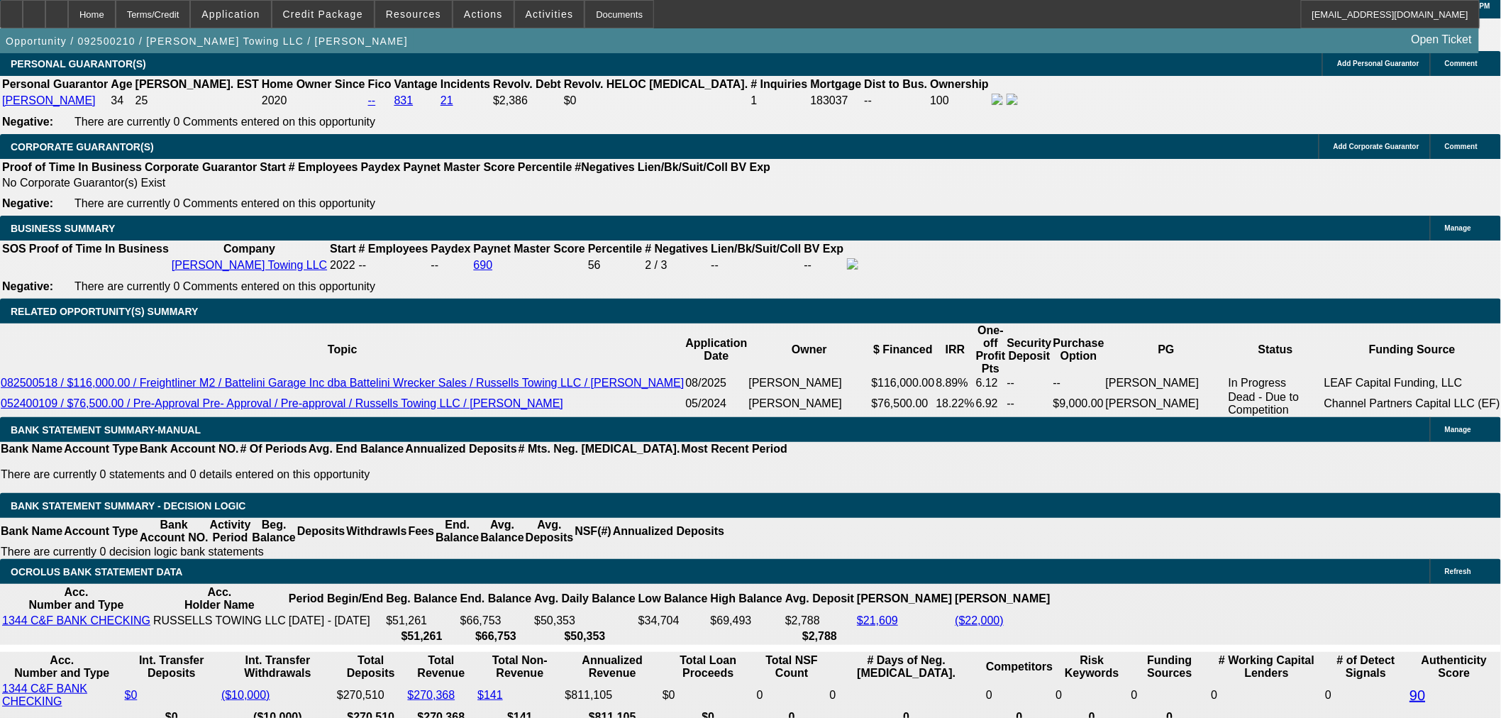
scroll to position [2286, 0]
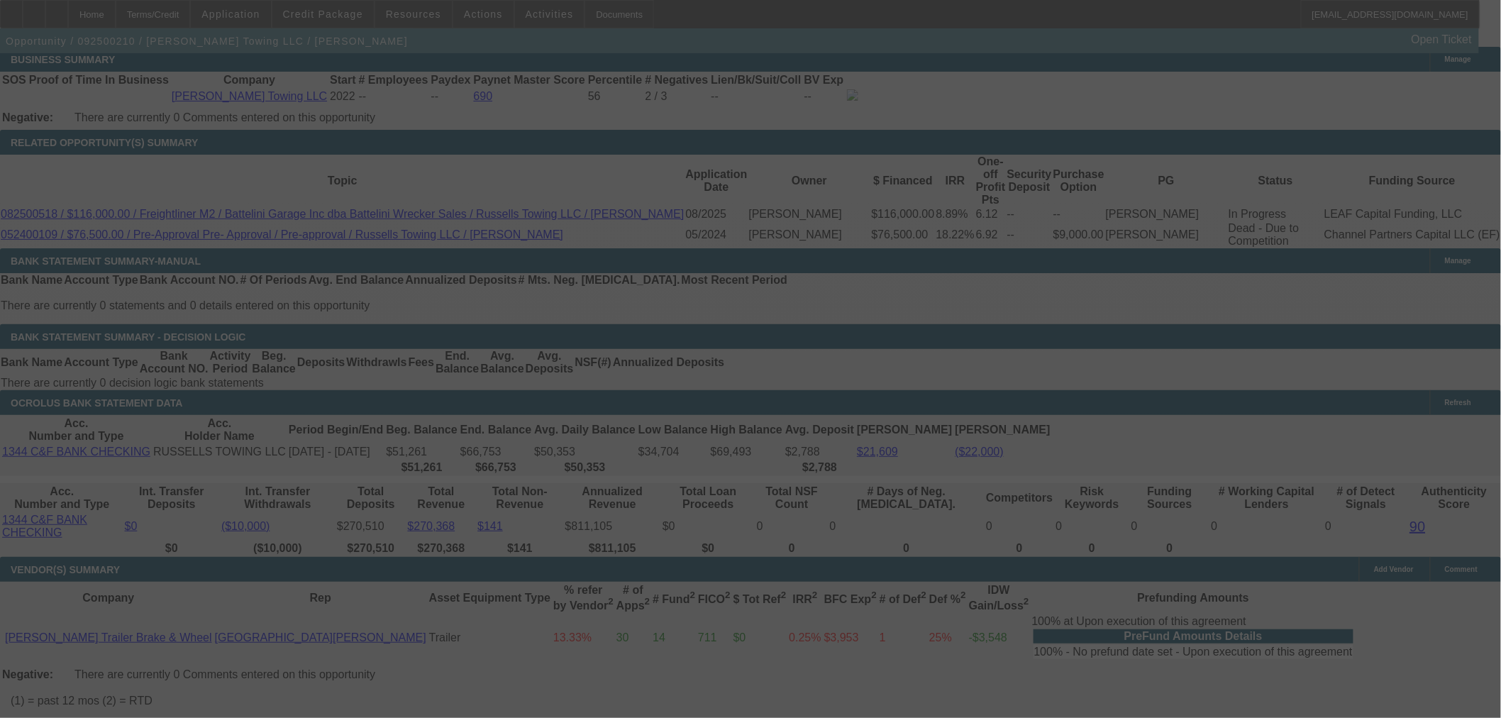
select select "0"
select select "2"
select select "0"
select select "6"
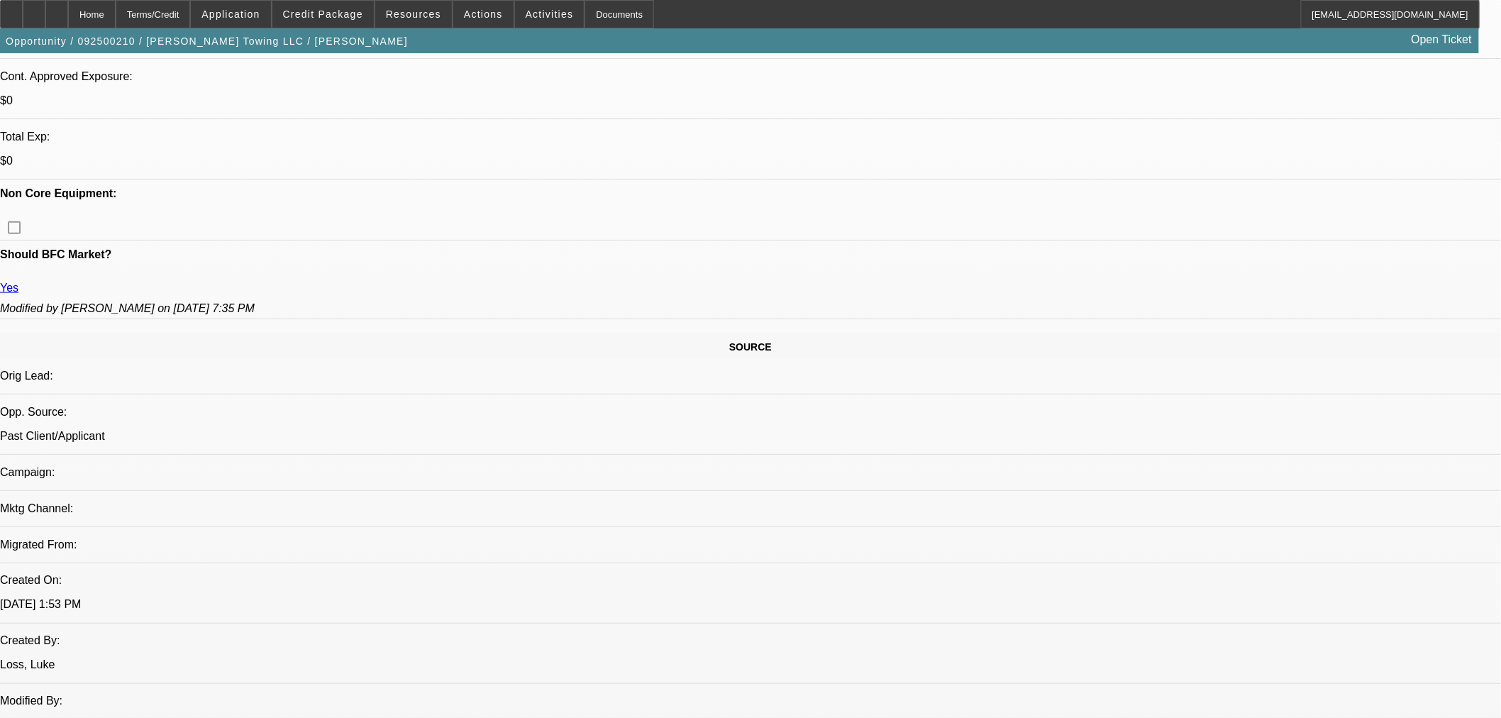
scroll to position [394, 0]
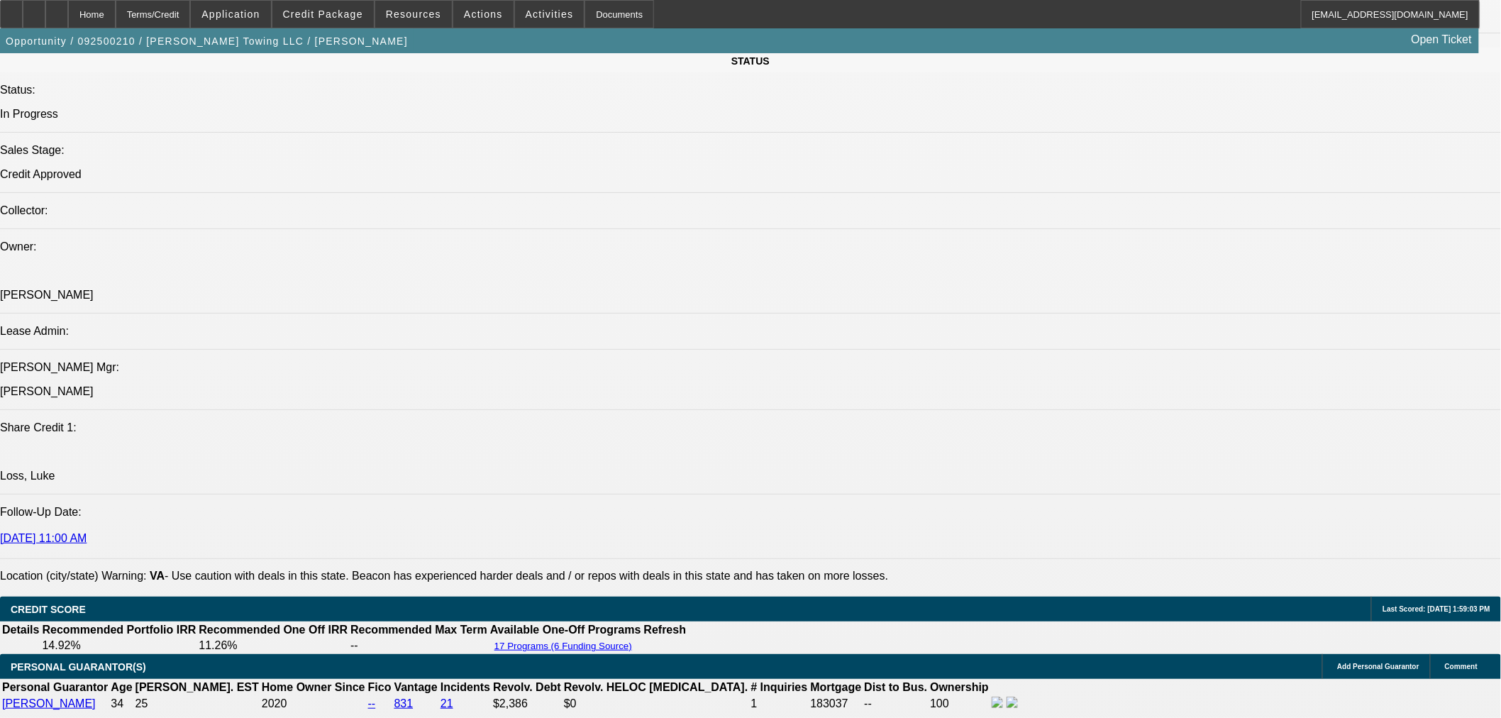
scroll to position [1577, 0]
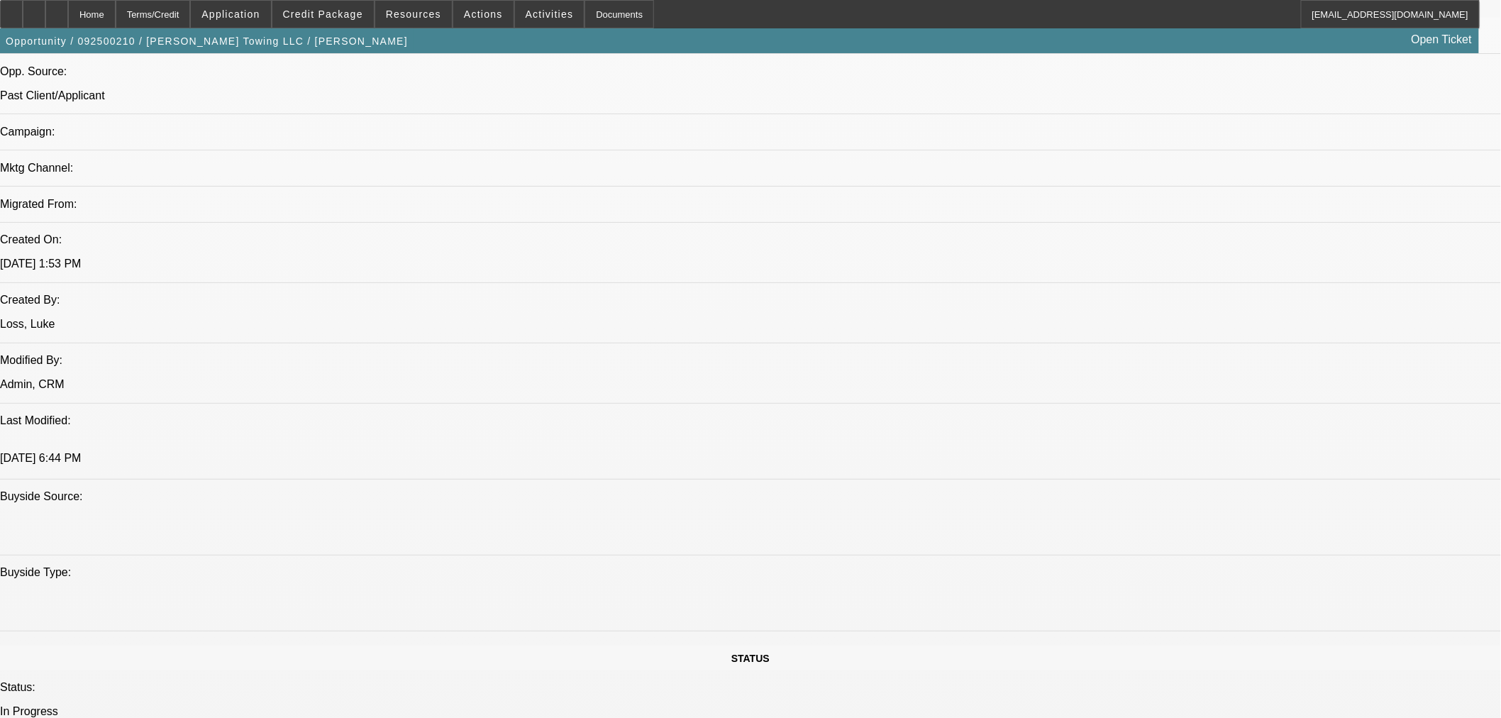
scroll to position [710, 0]
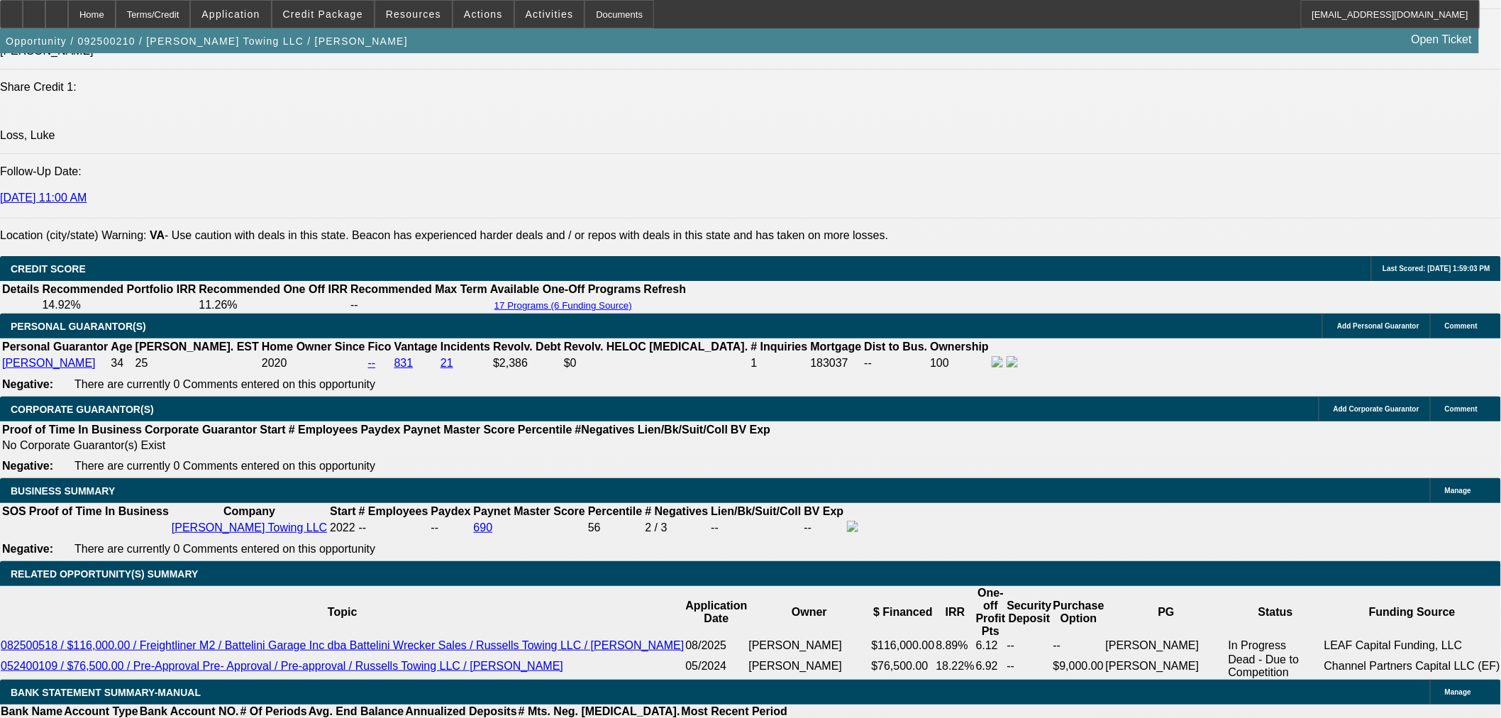
scroll to position [1892, 0]
